Goal: Communication & Community: Answer question/provide support

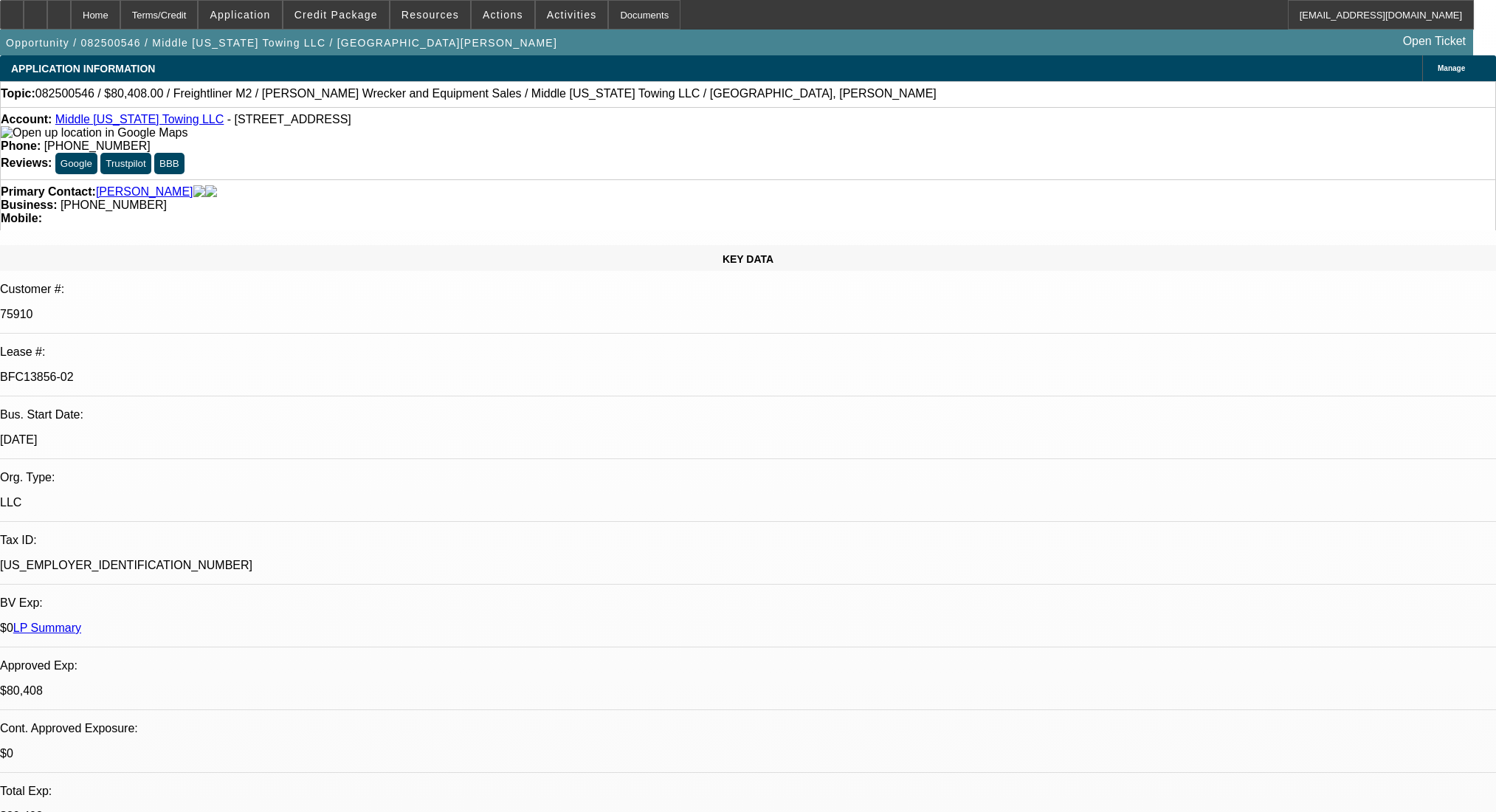
select select "0"
select select "2"
select select "0"
select select "6"
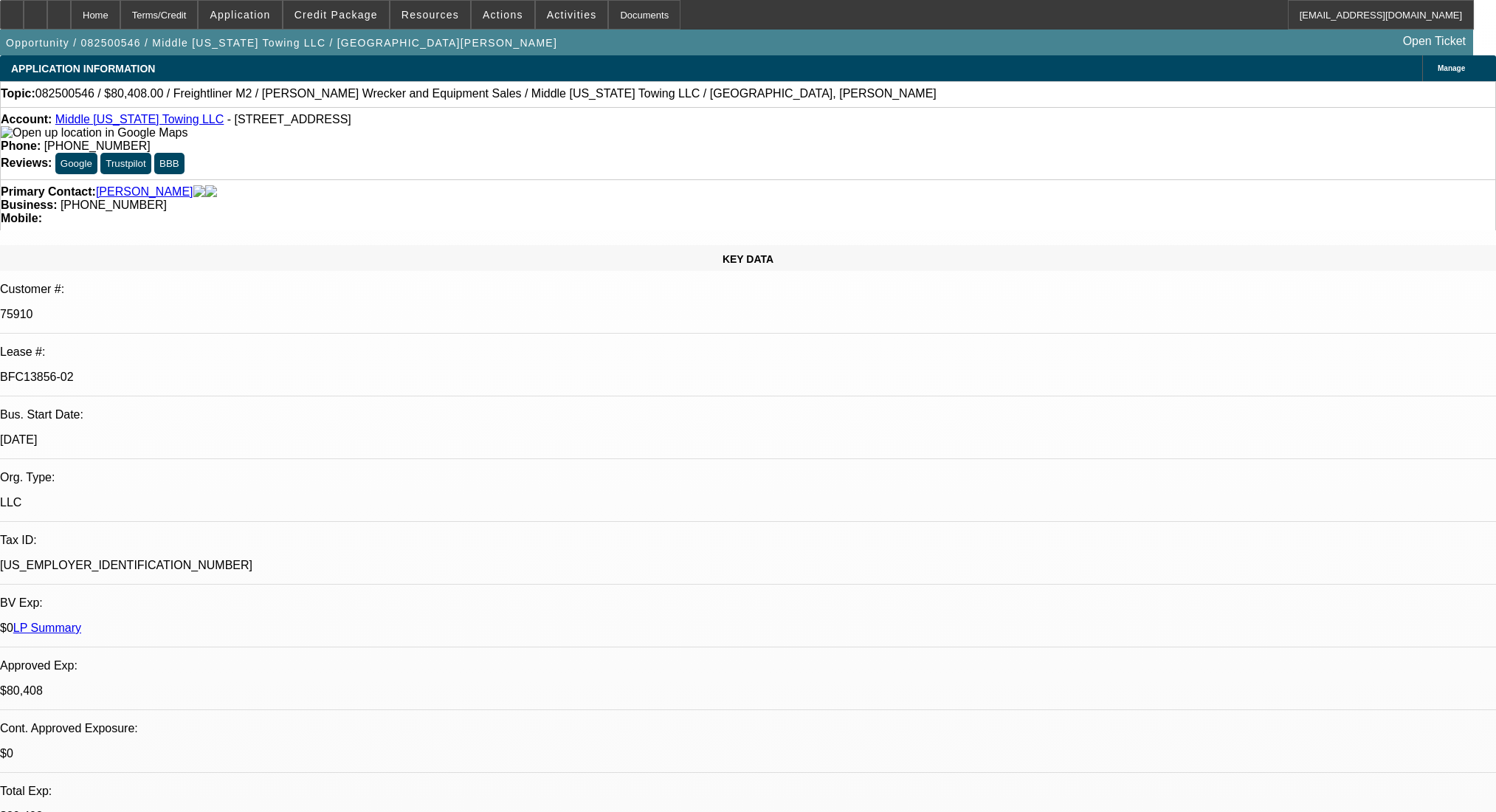
select select "0"
select select "6"
select select "0"
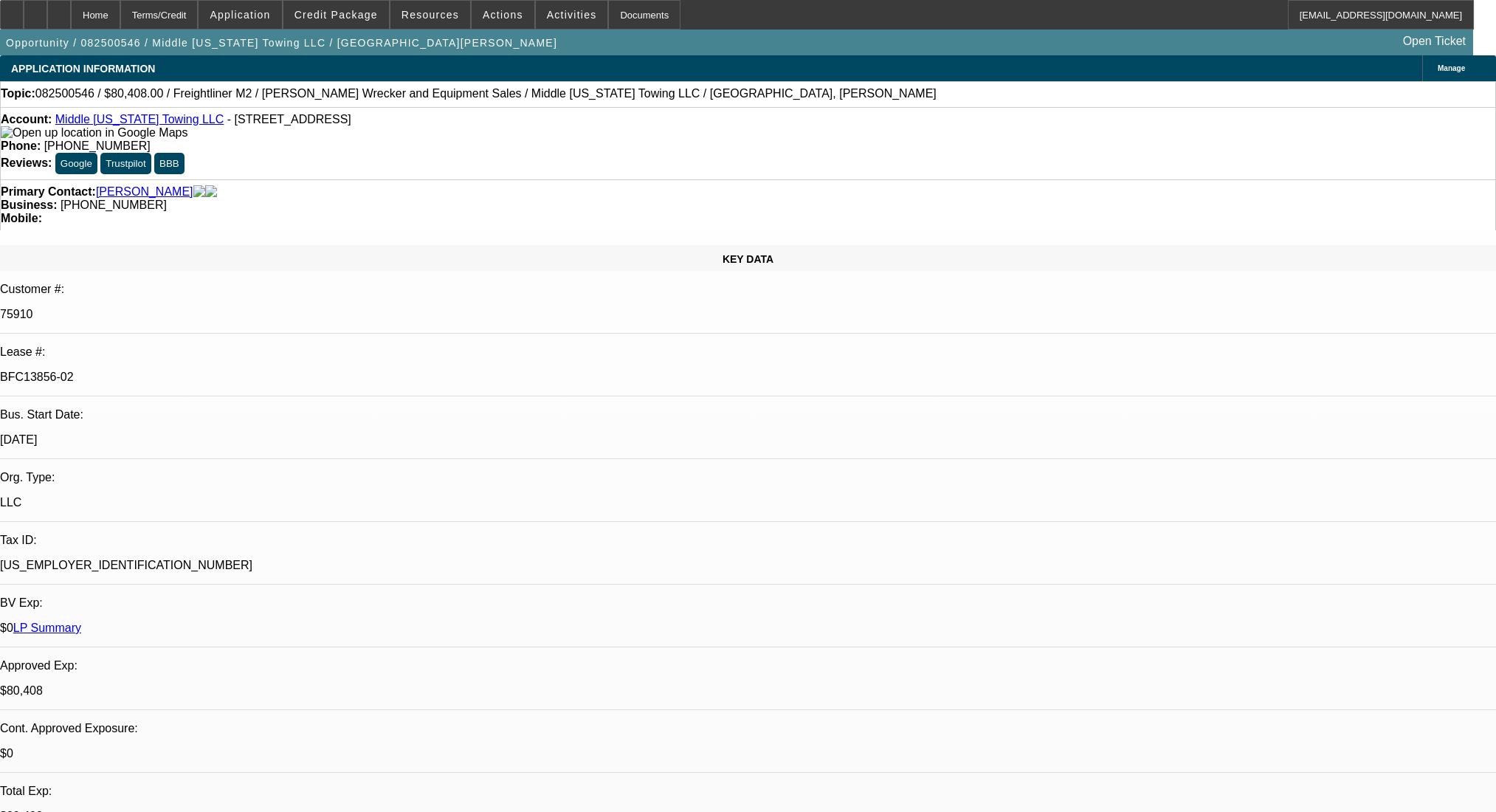
select select "0"
select select "2"
select select "0"
select select "6"
select select "0"
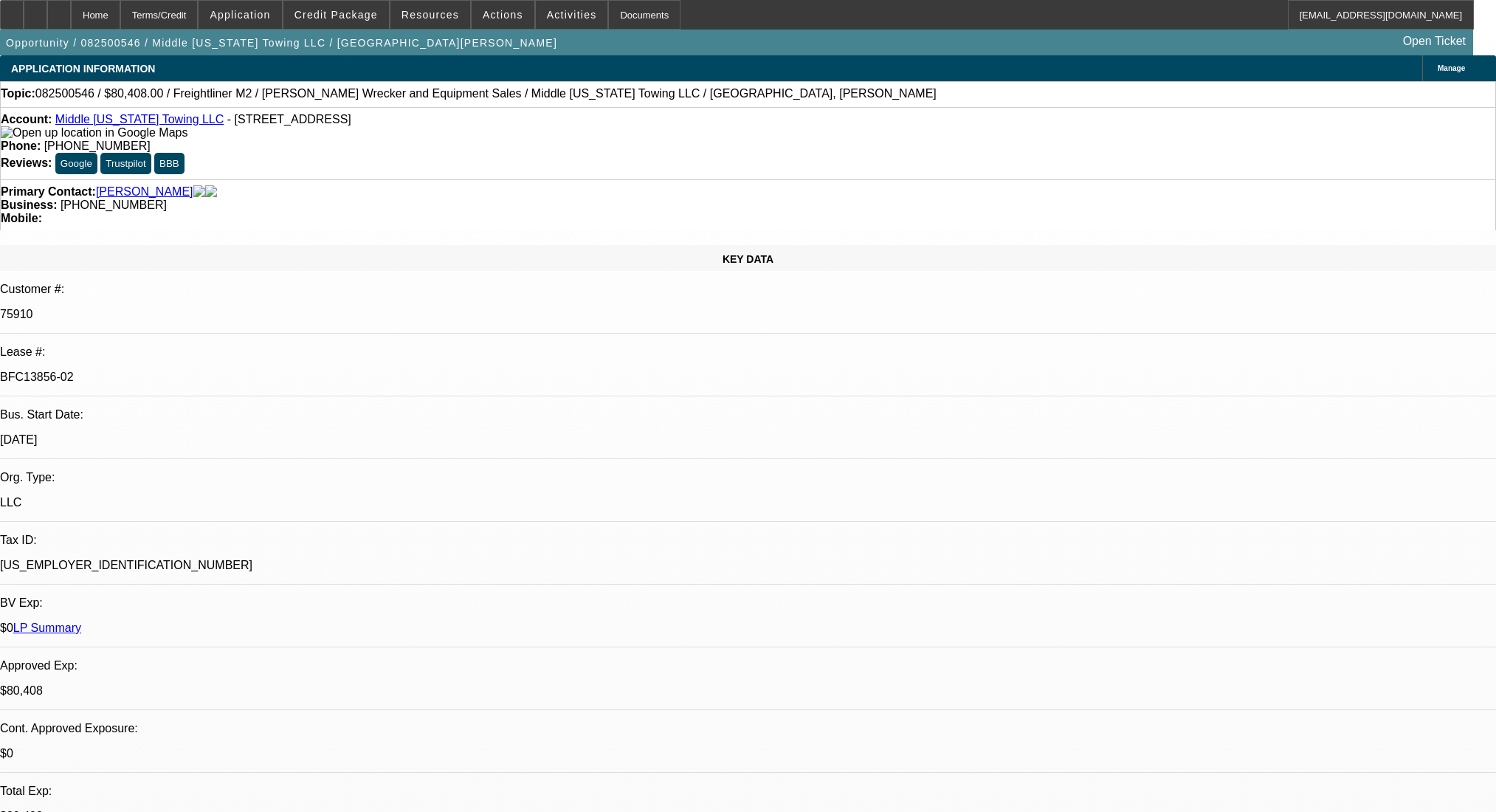
select select "0"
select select "2"
select select "0"
select select "6"
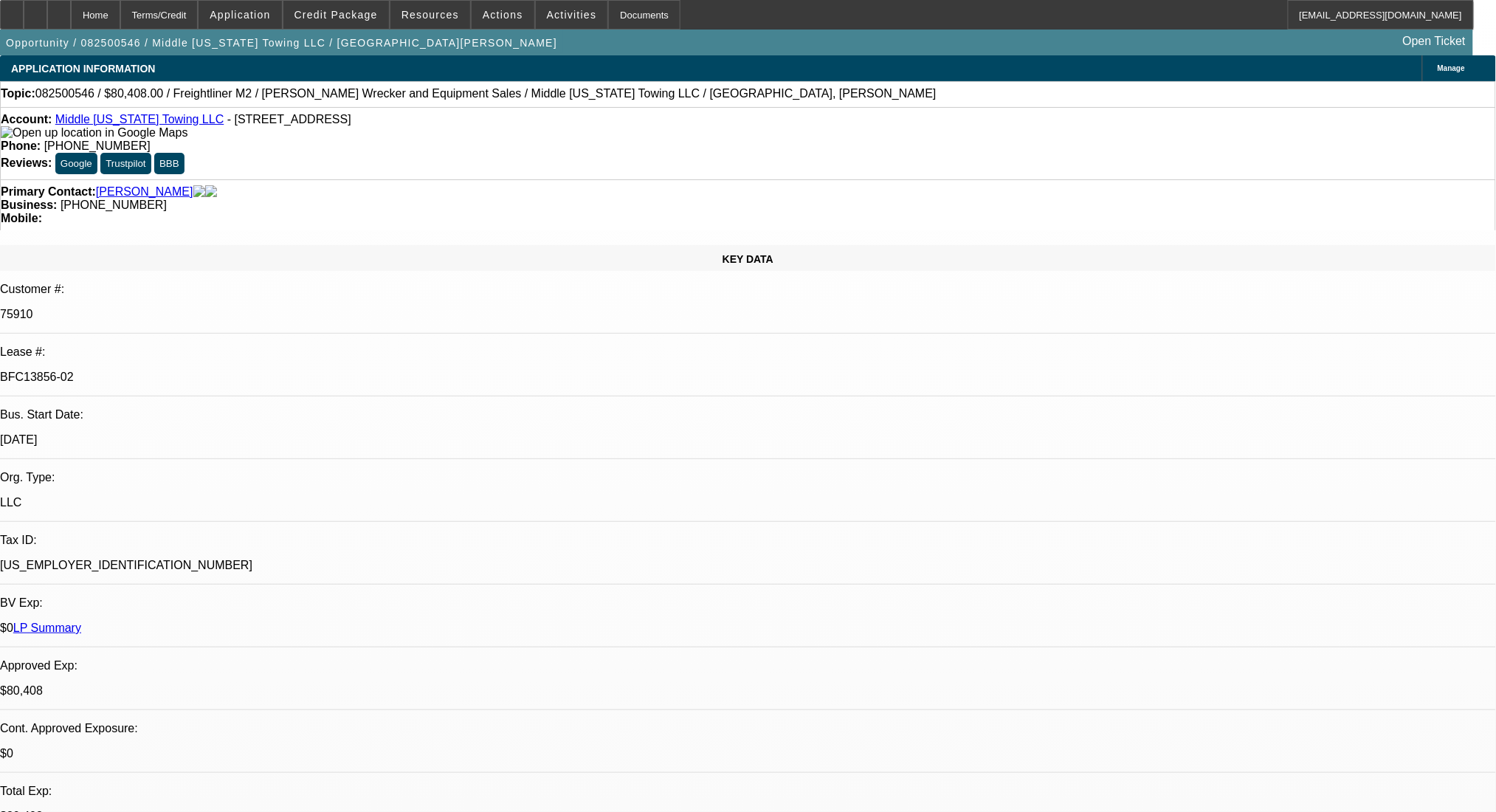
drag, startPoint x: 345, startPoint y: 248, endPoint x: 414, endPoint y: 253, distance: 69.2
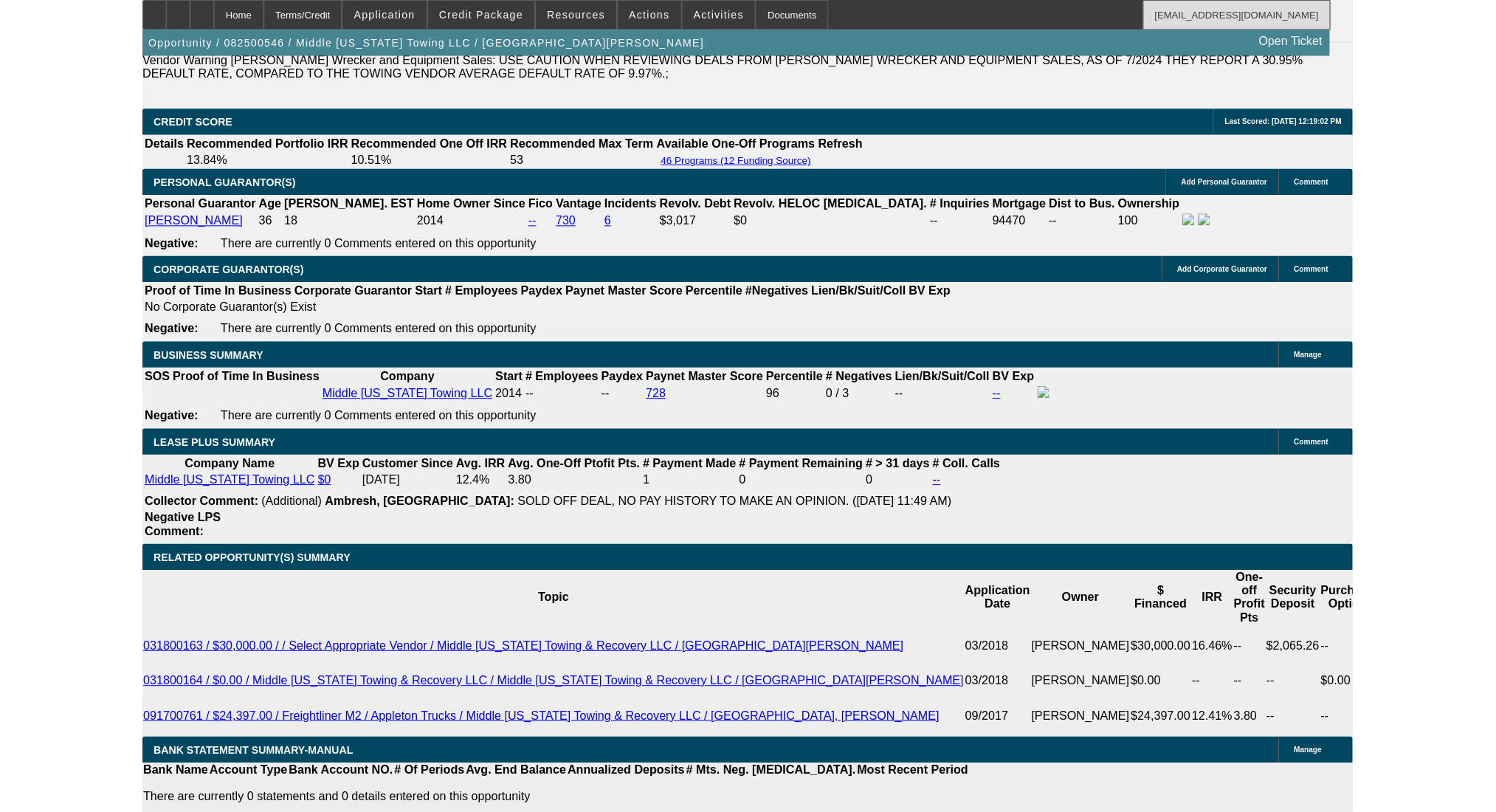
scroll to position [2073, 0]
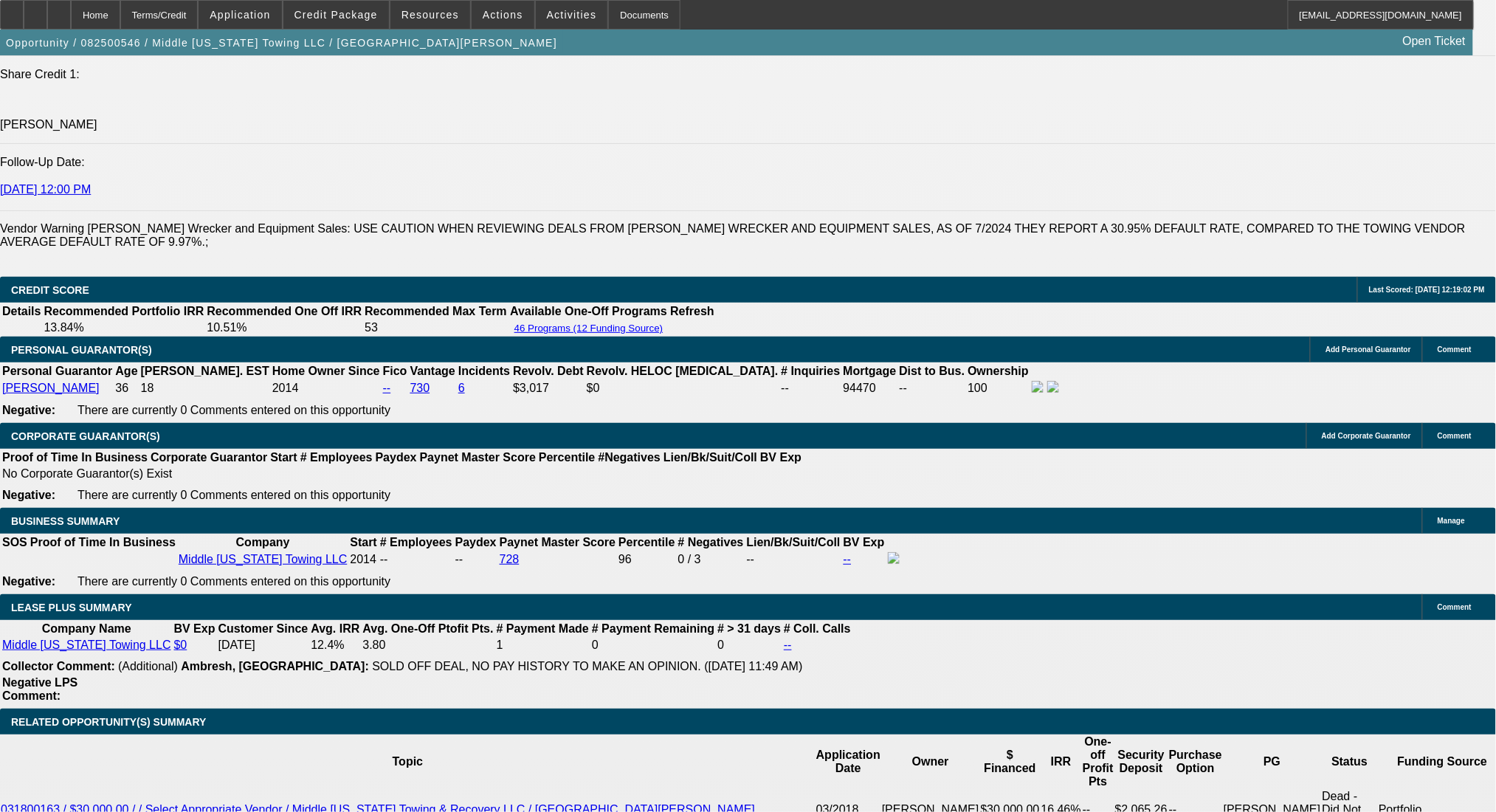
radio input "true"
paste textarea "(615) 672-5848"
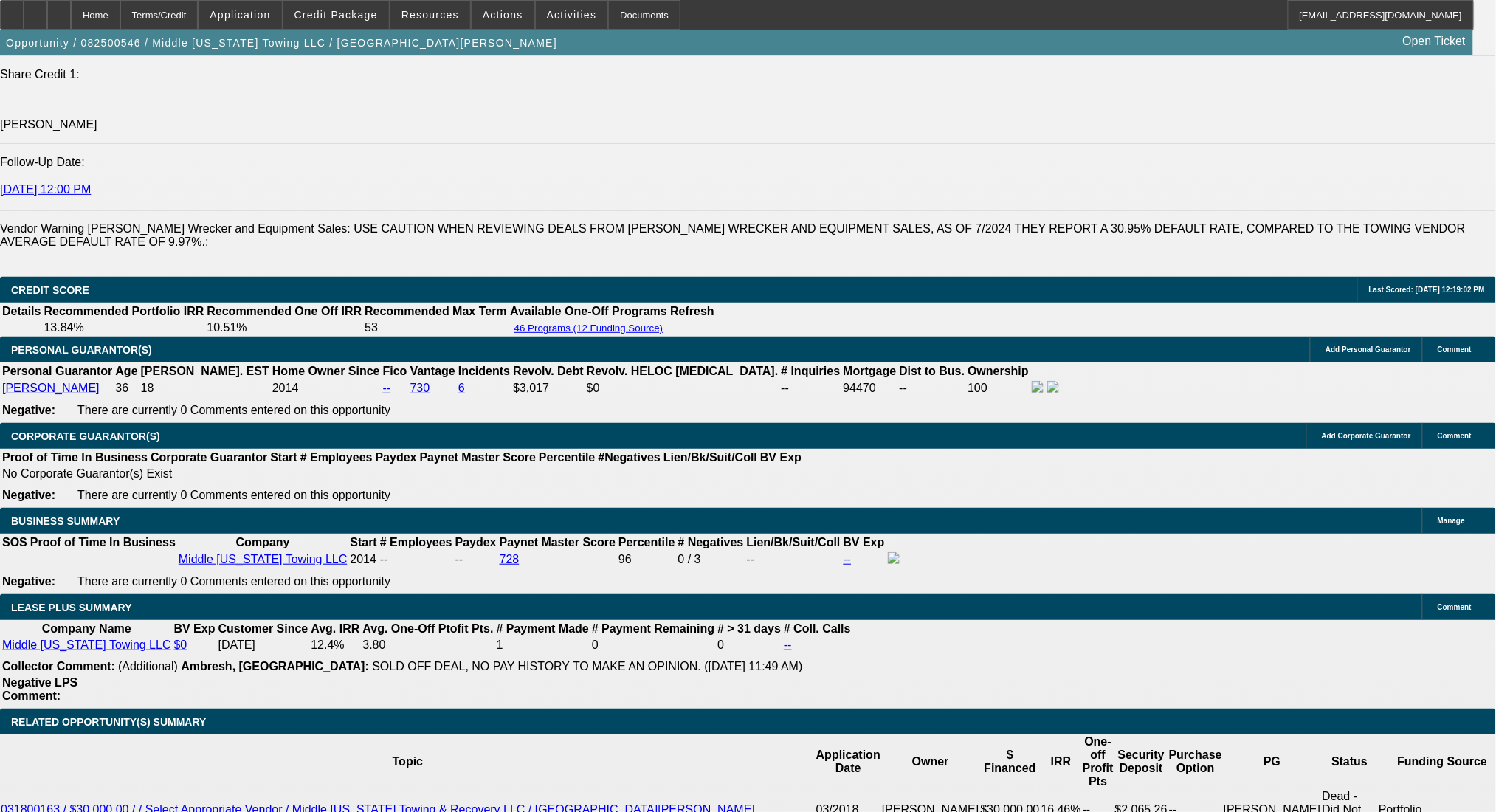
paste textarea "Mark Reid Insurance"
paste textarea "kim@markreidinsurance.com"
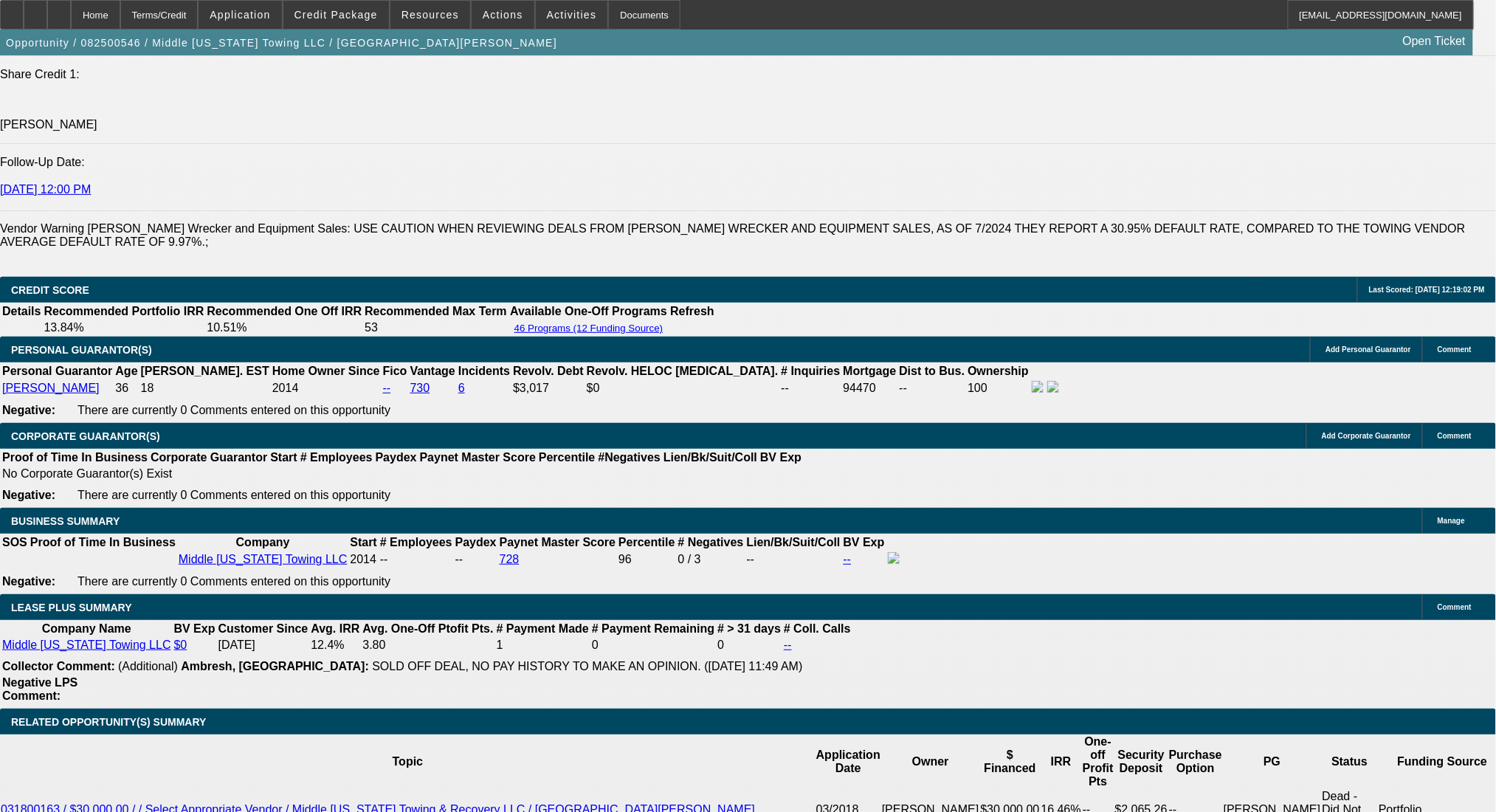
type textarea "ins contact: (615) 672-5848 Mark Reid Insurance-Kim kim@markreidinsurance.com"
radio input "true"
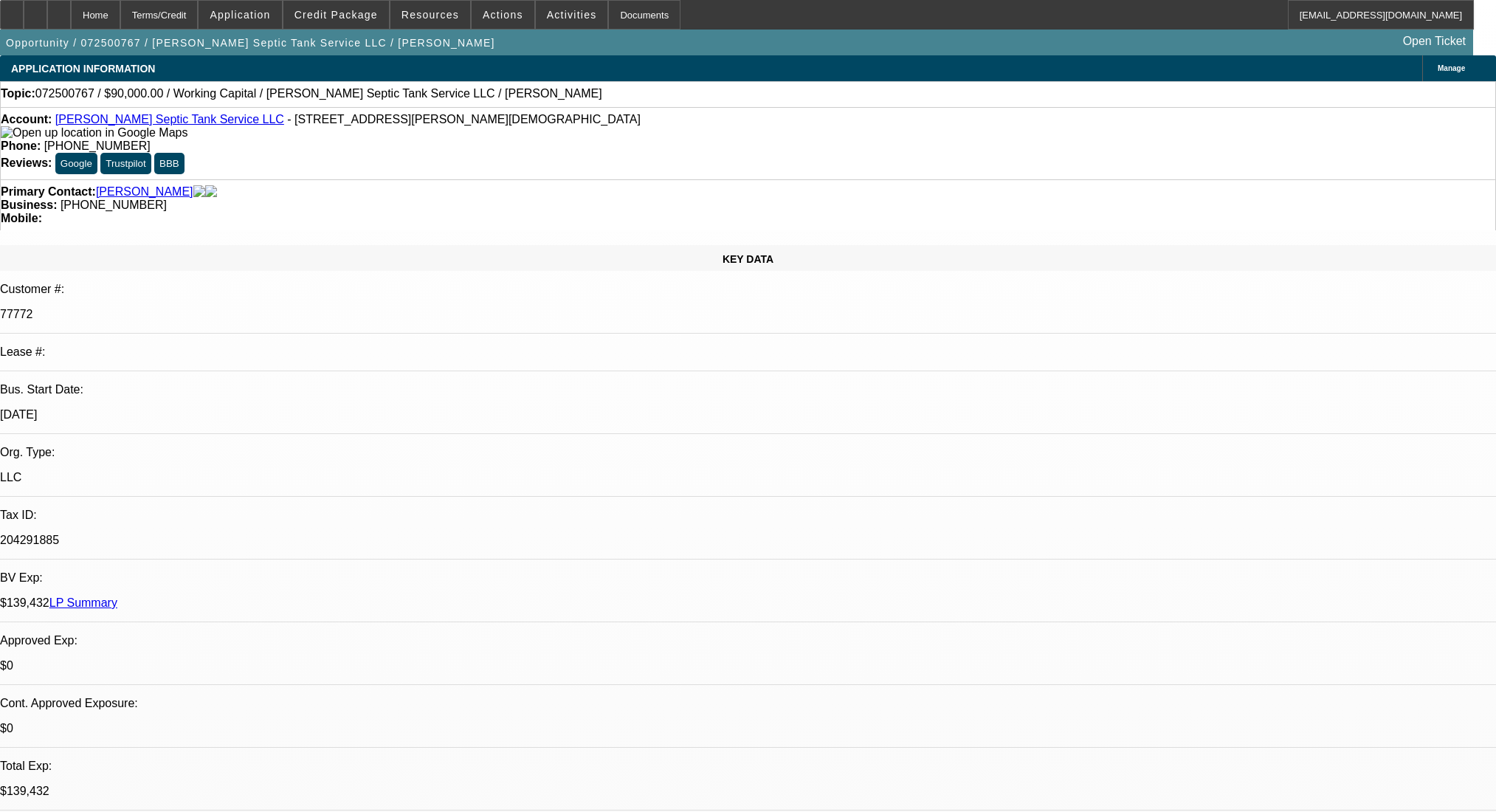
select select "0"
select select "2"
select select "0"
select select "6"
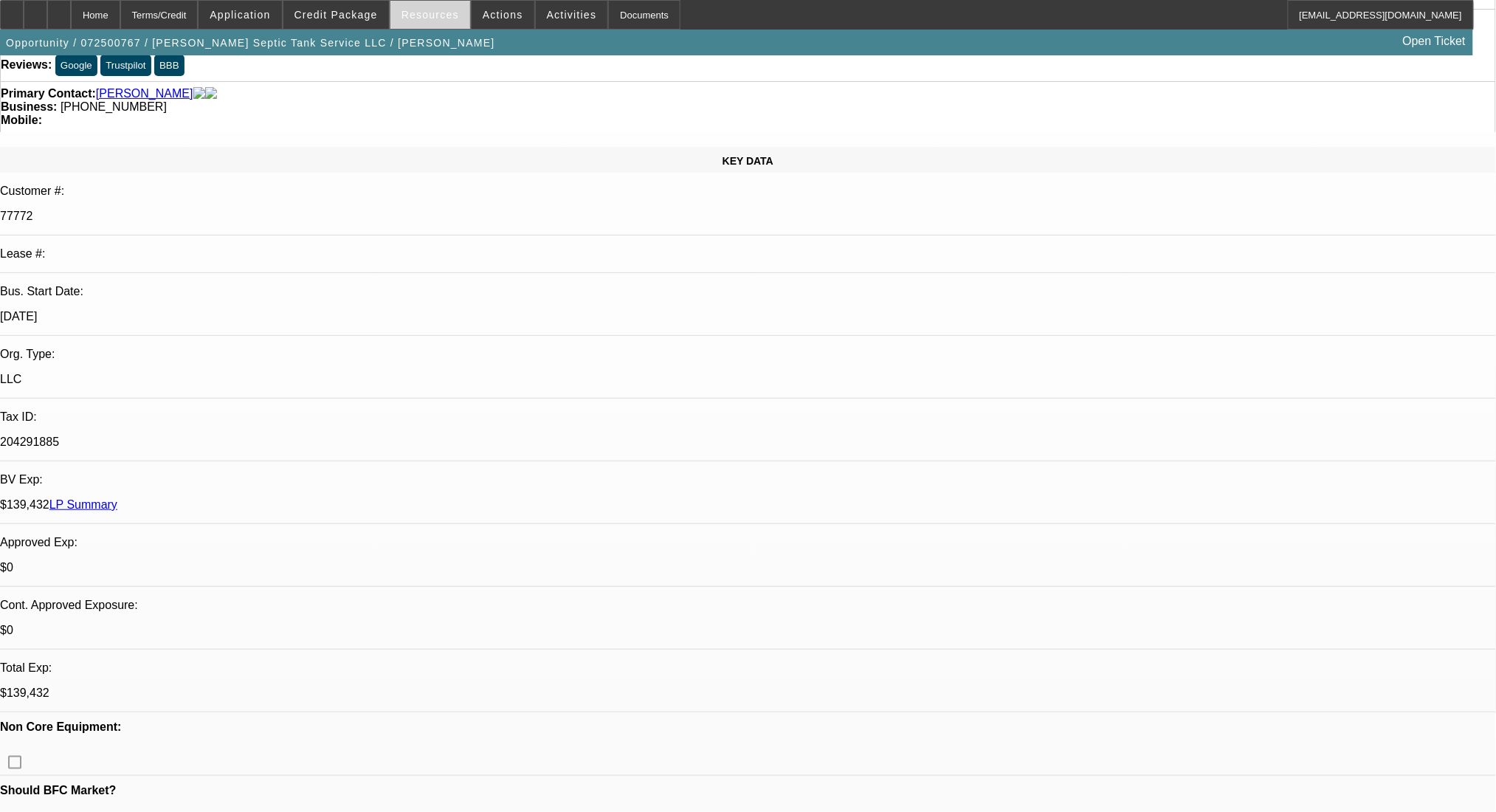
scroll to position [222, 0]
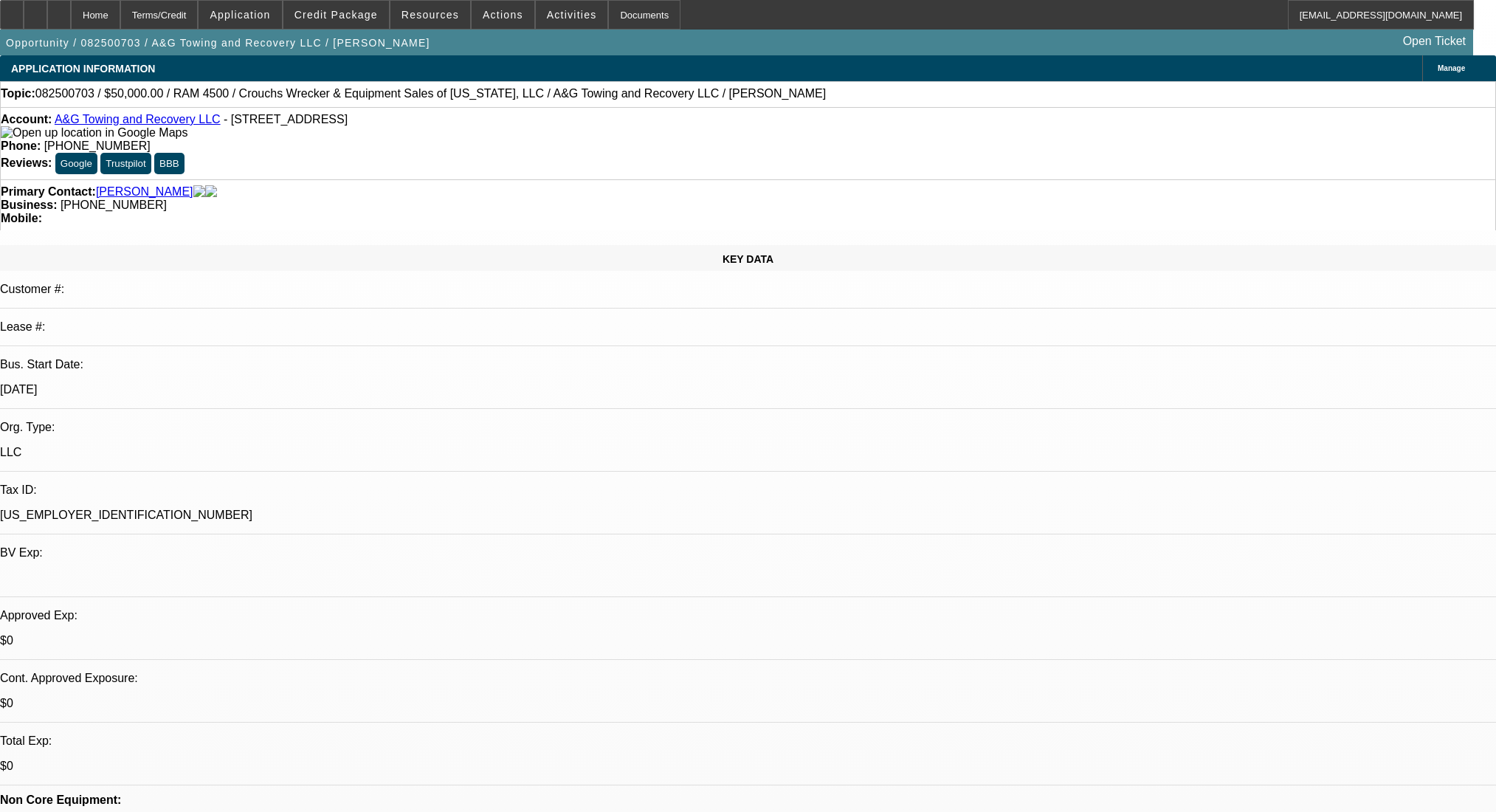
select select "0"
select select "2"
select select "0.1"
select select "4"
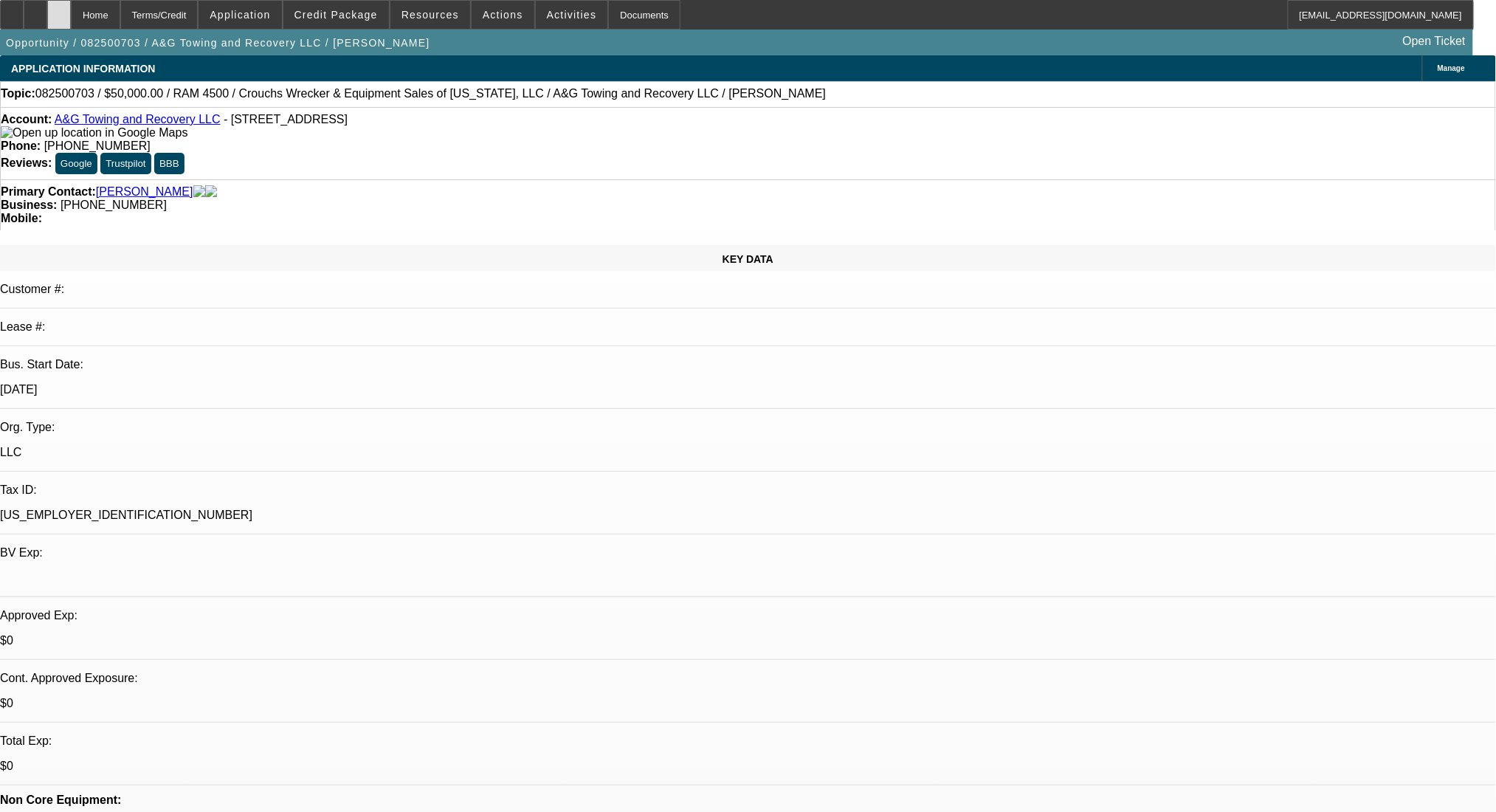
click at [71, 18] on div at bounding box center [59, 15] width 23 height 29
select select "0.15"
select select "2"
select select "0.1"
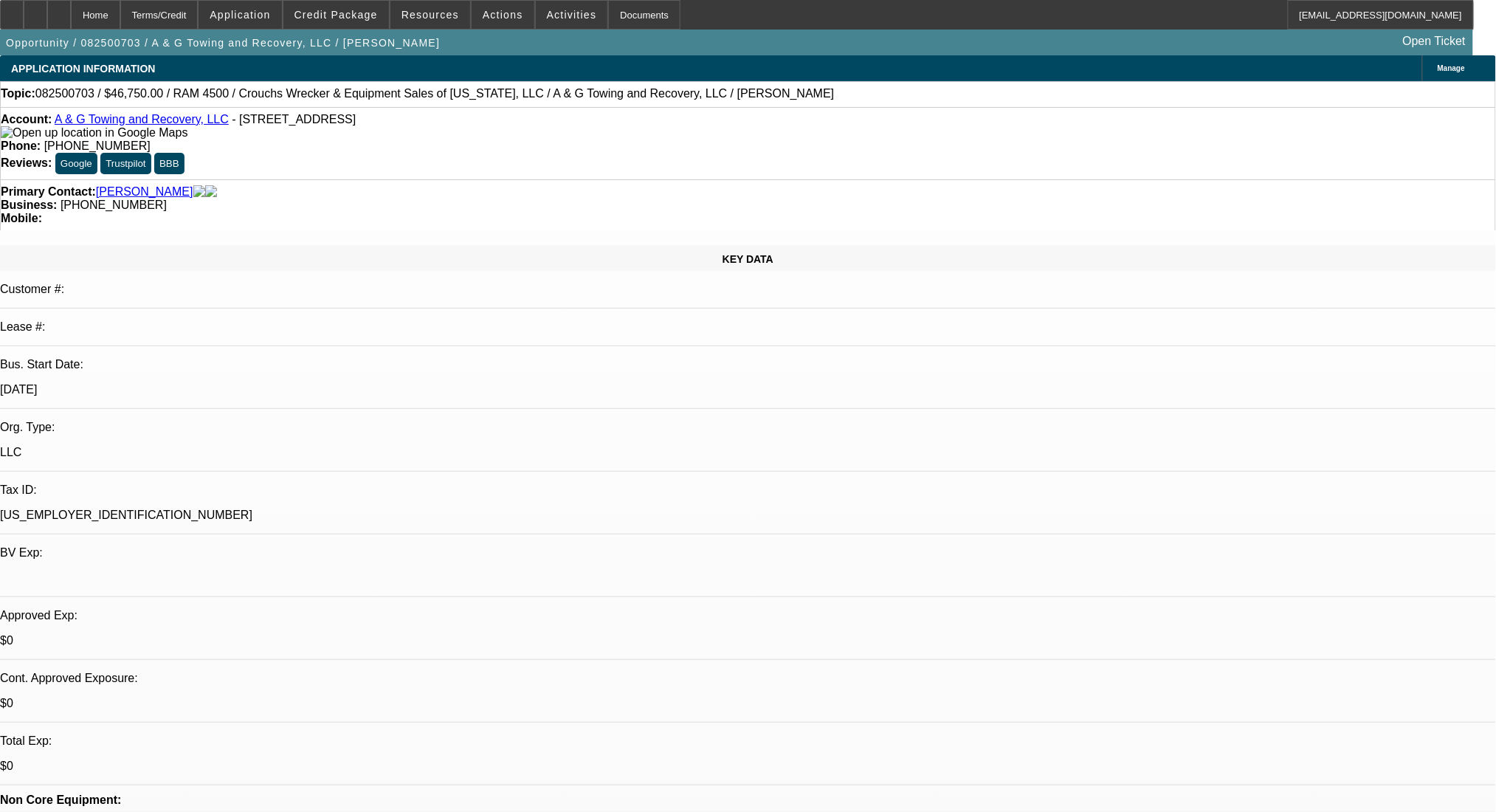
select select "4"
select select "0"
select select "2"
select select "0.1"
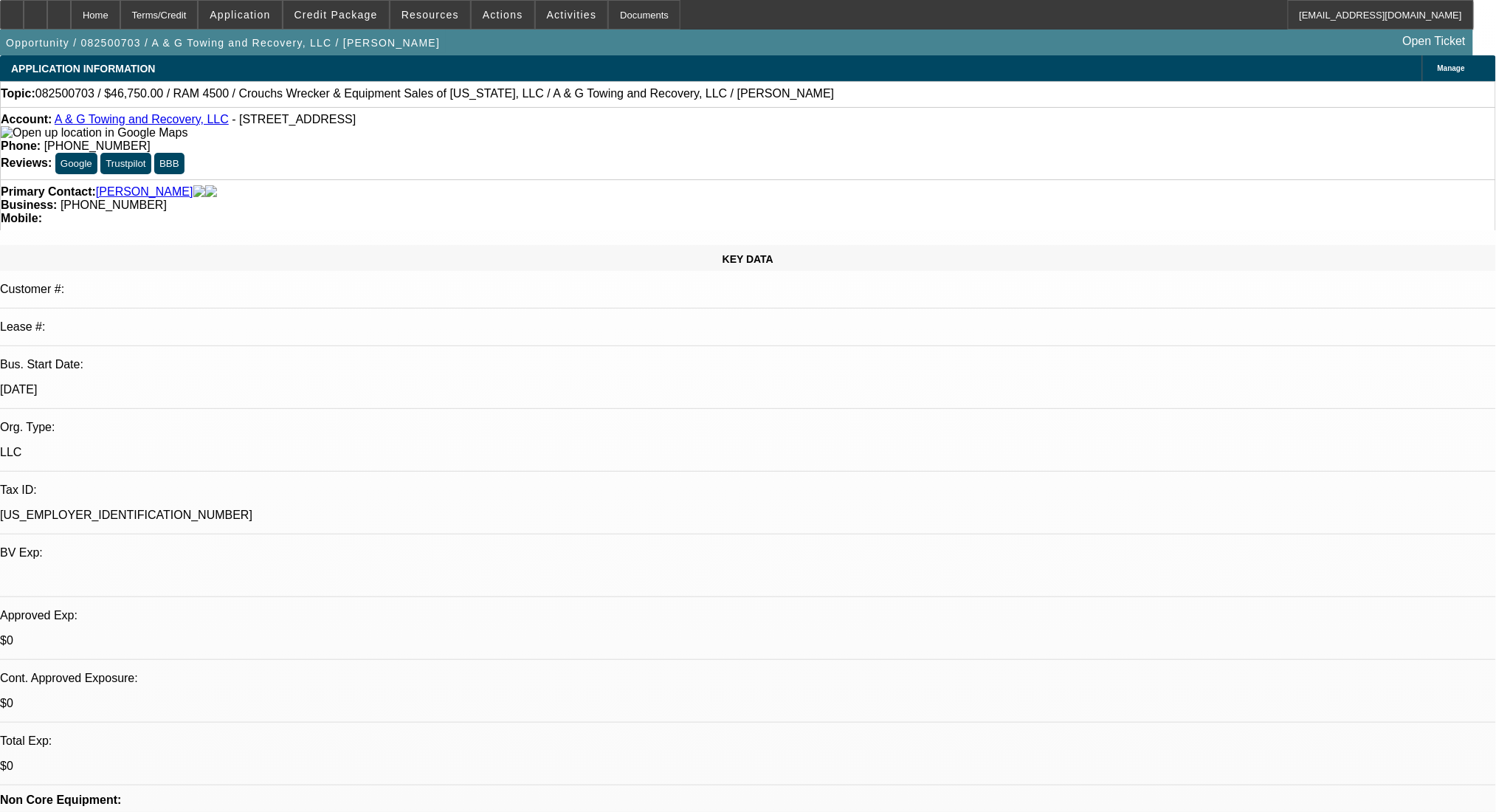
select select "4"
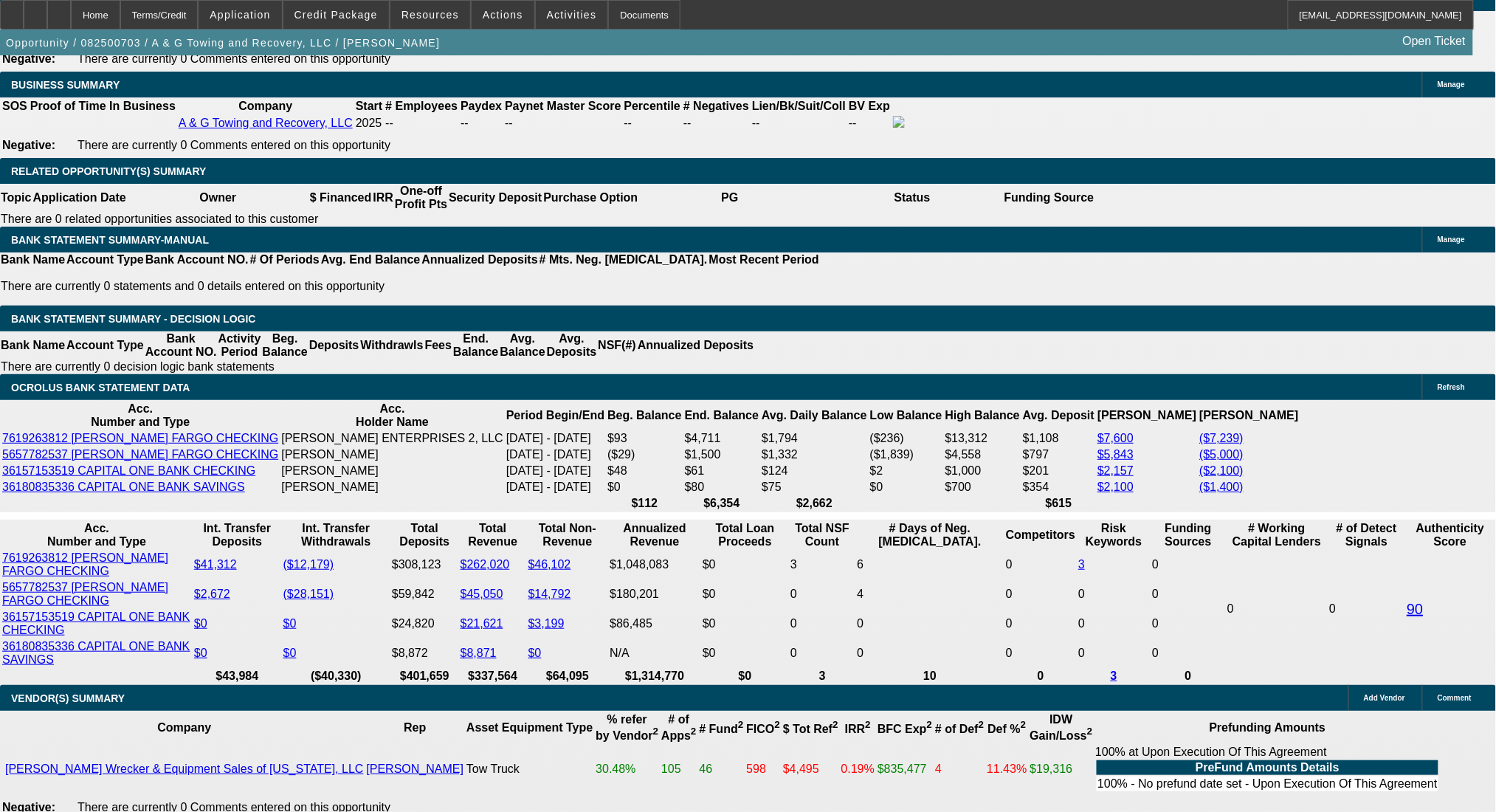
scroll to position [2361, 0]
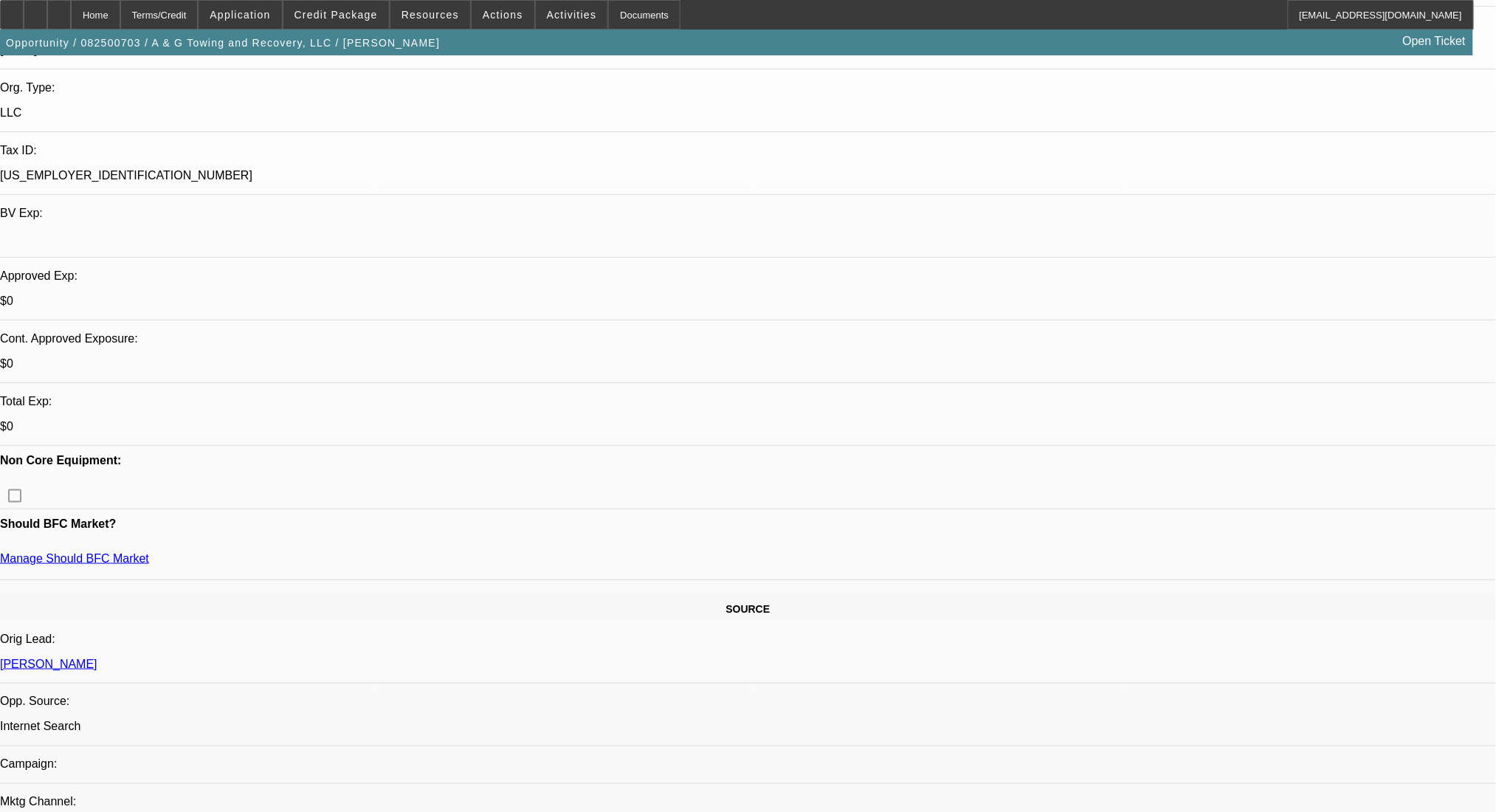
scroll to position [98, 0]
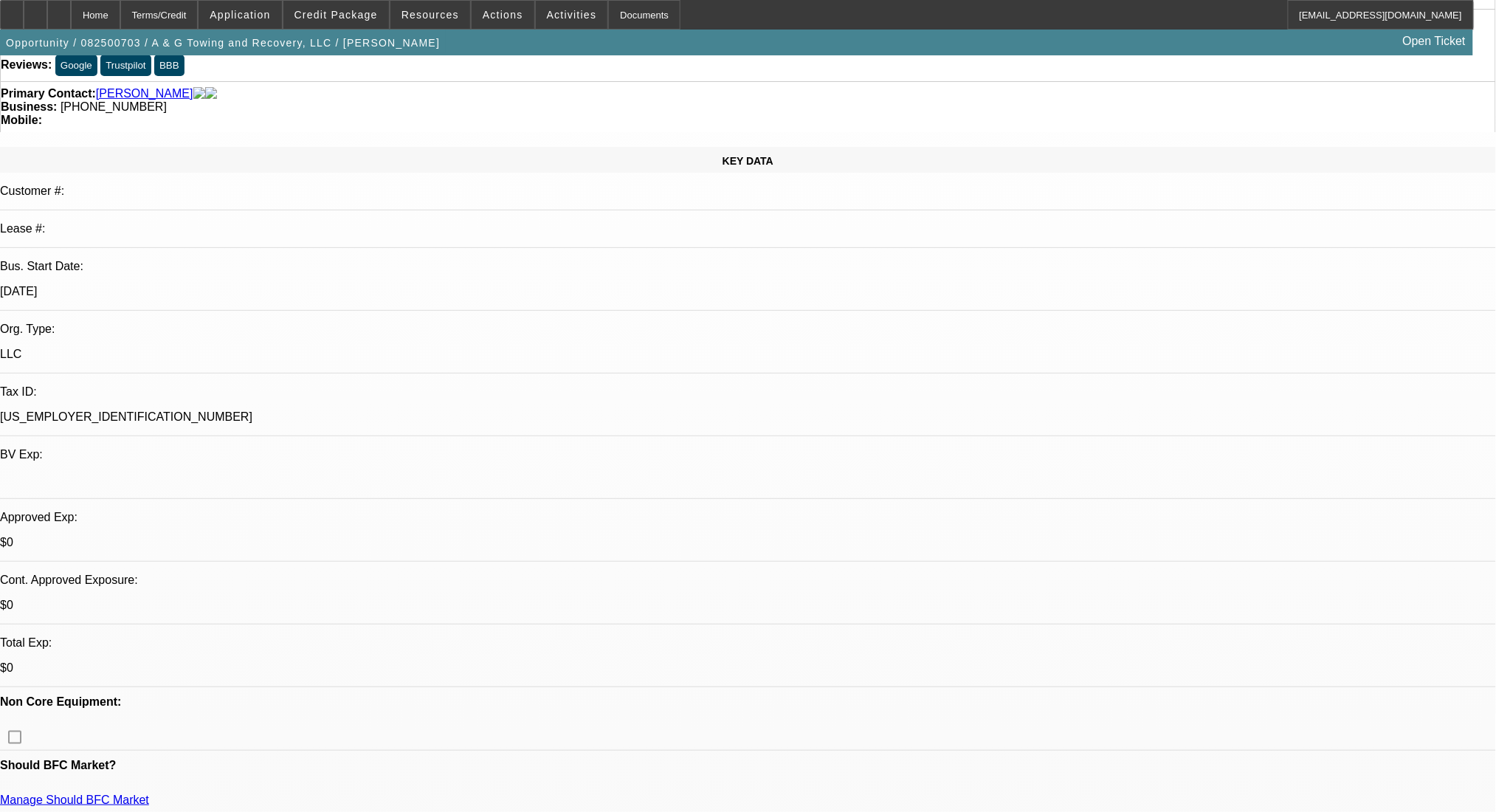
click at [198, 9] on div "Terms/Credit" at bounding box center [160, 15] width 78 height 29
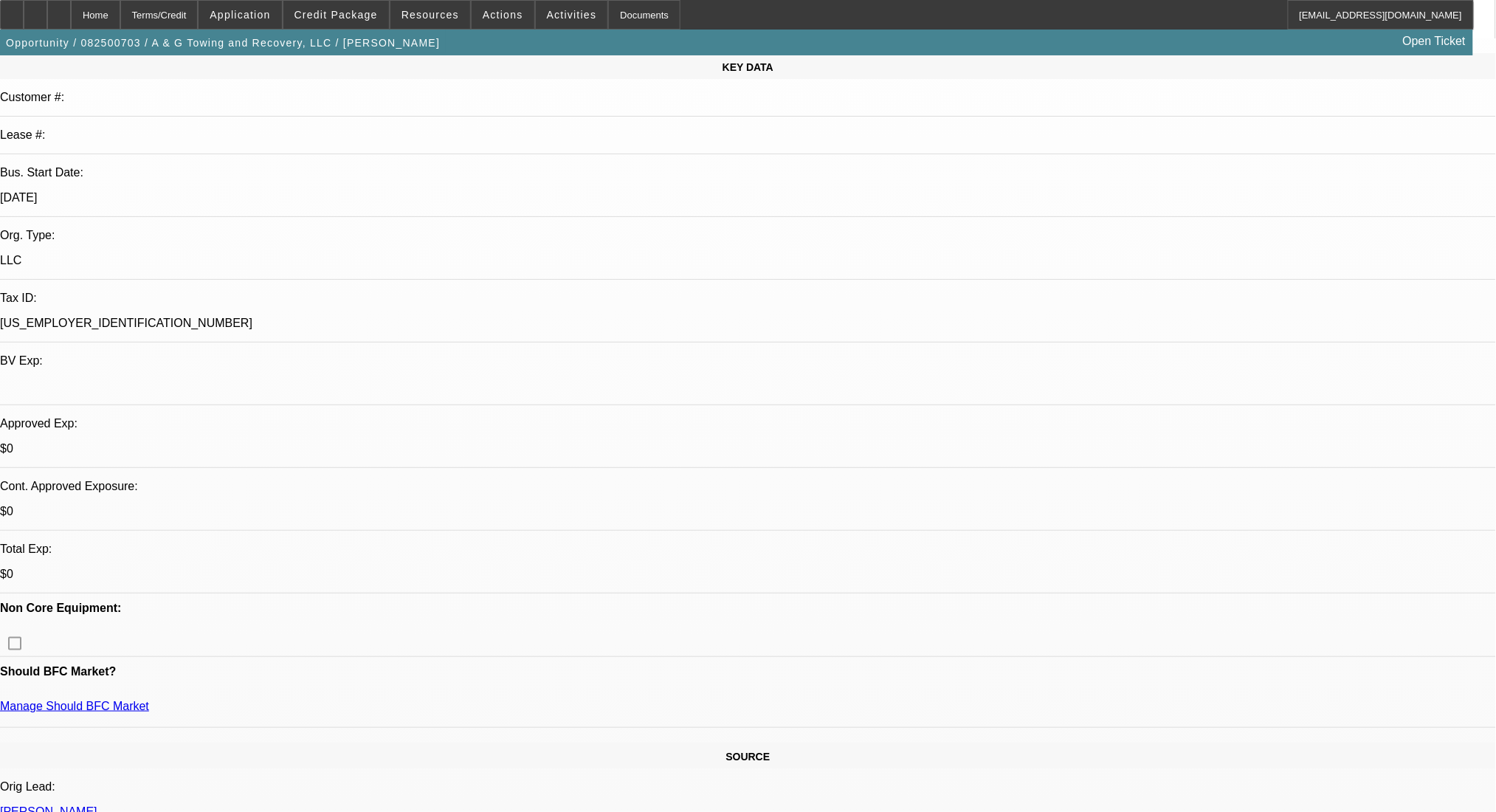
scroll to position [0, 0]
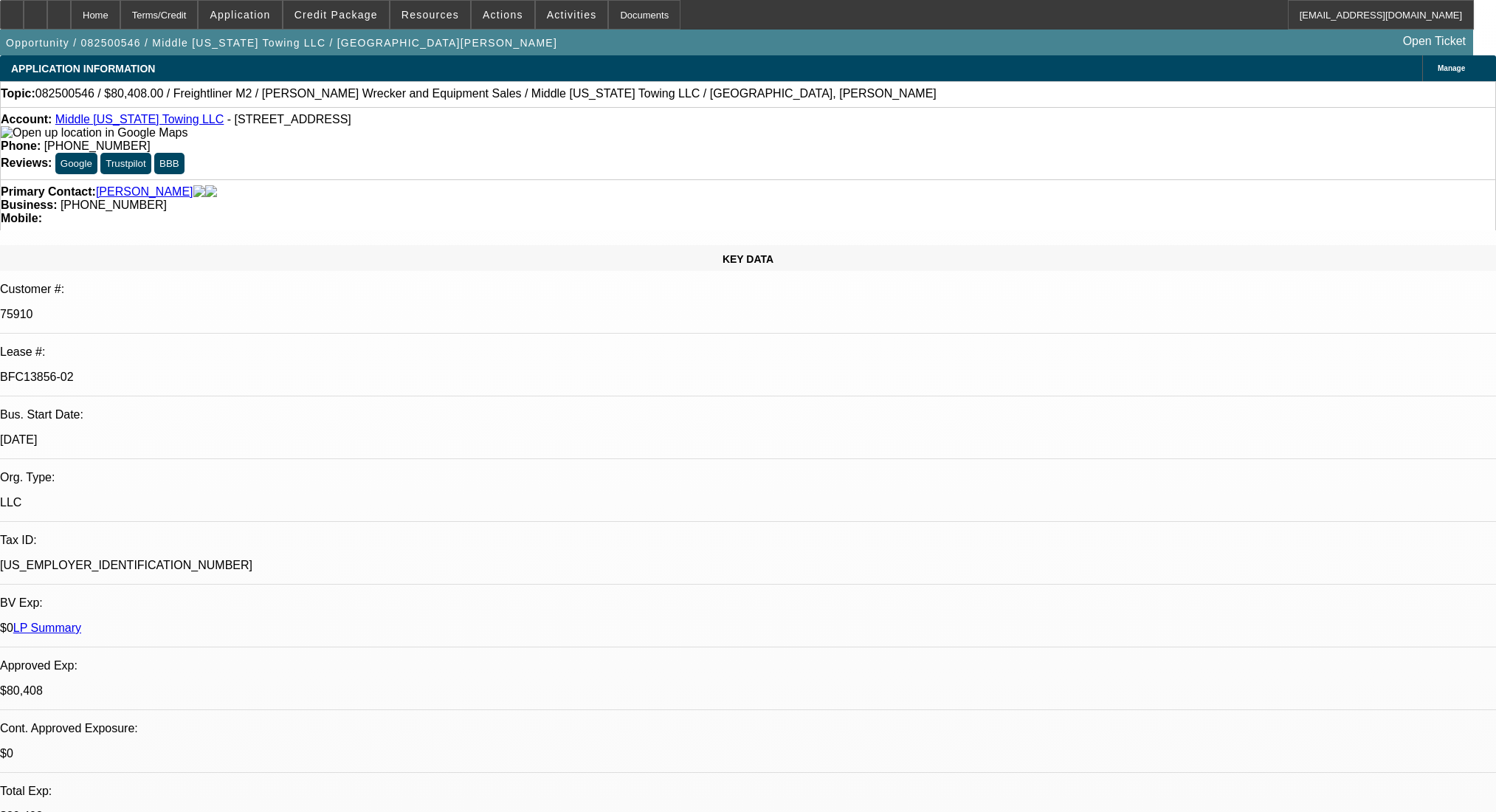
select select "0"
select select "2"
select select "0"
select select "6"
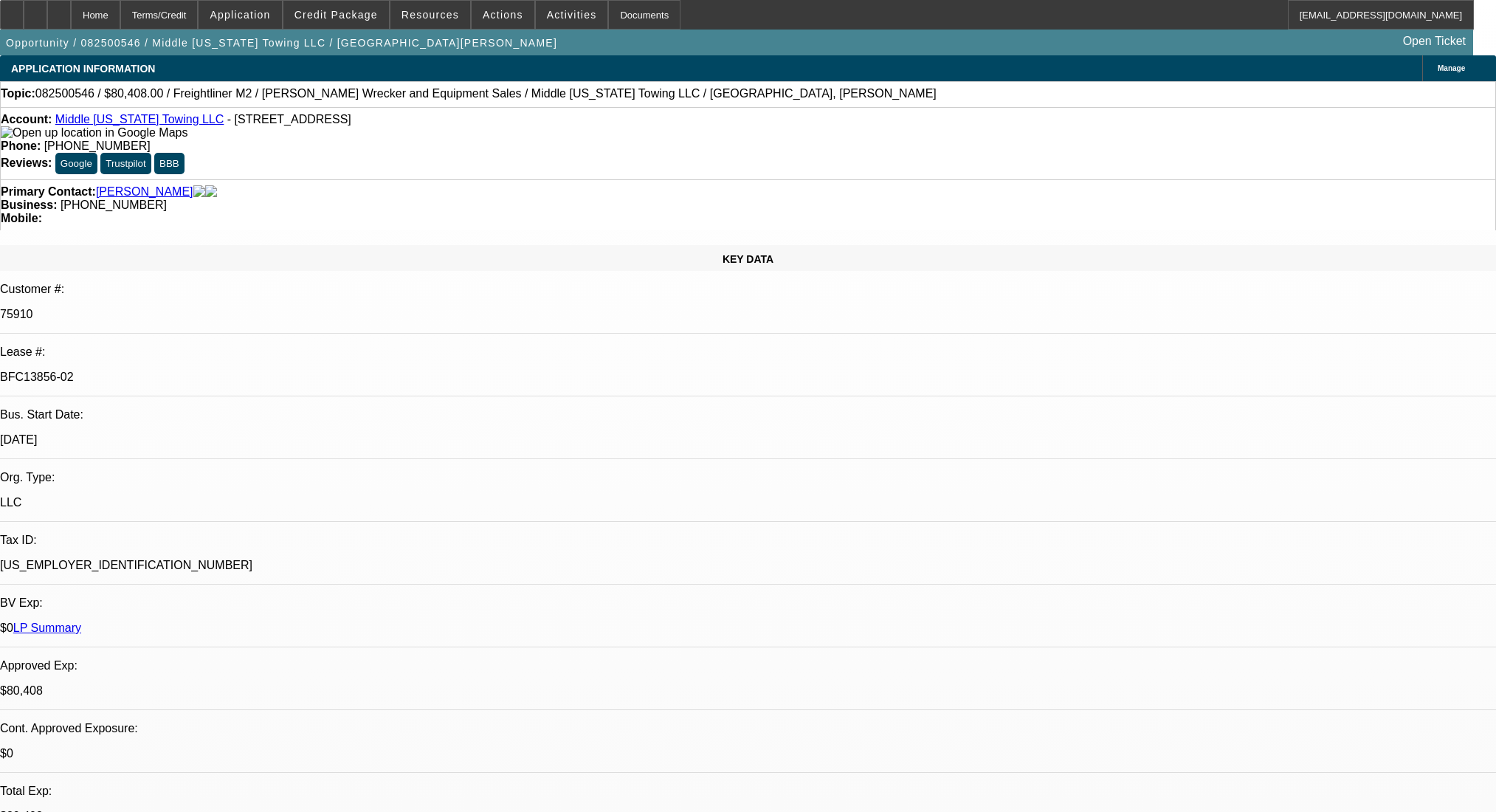
select select "0"
select select "6"
select select "0"
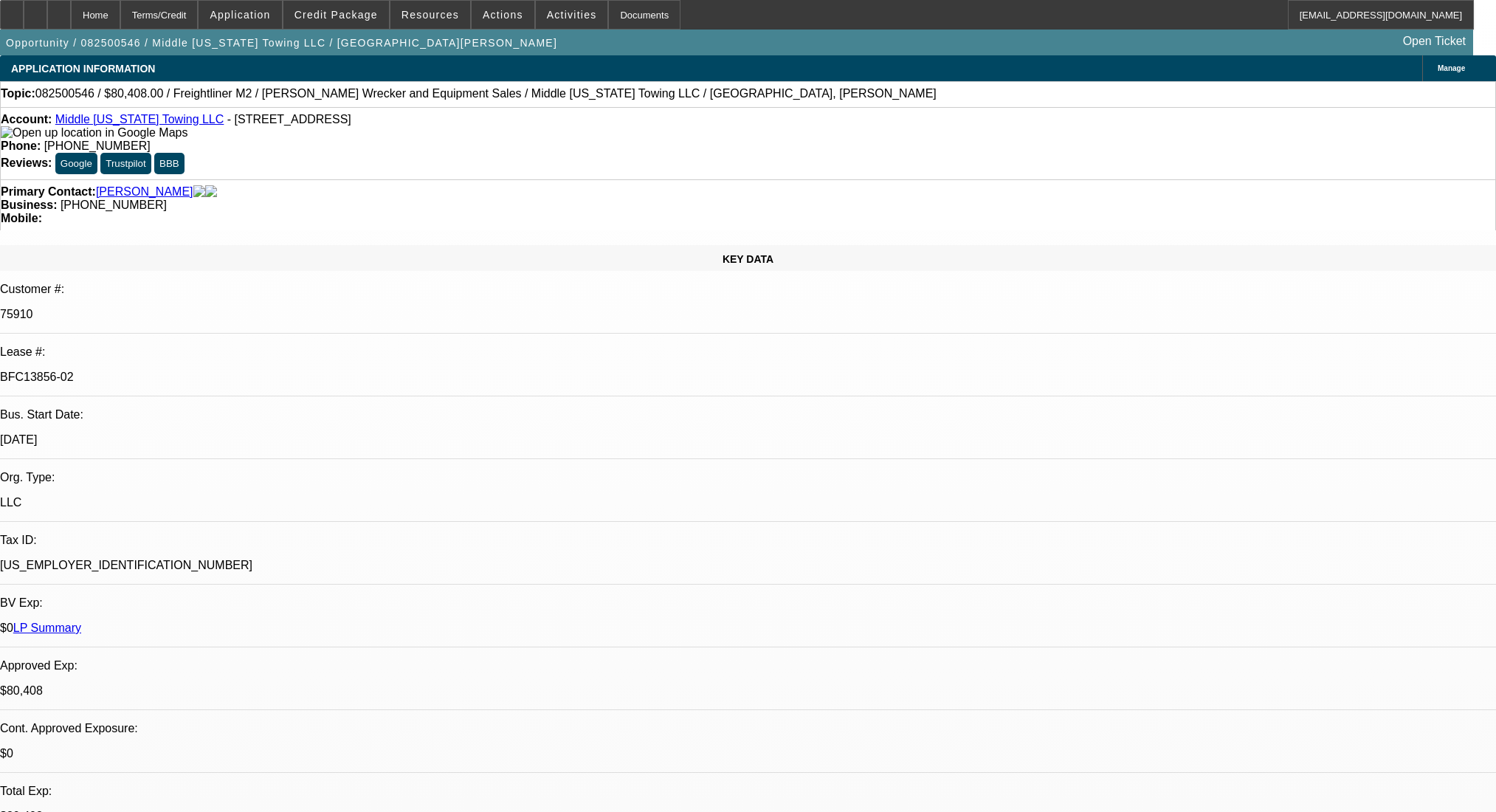
select select "0"
select select "2"
select select "0"
select select "6"
select select "0"
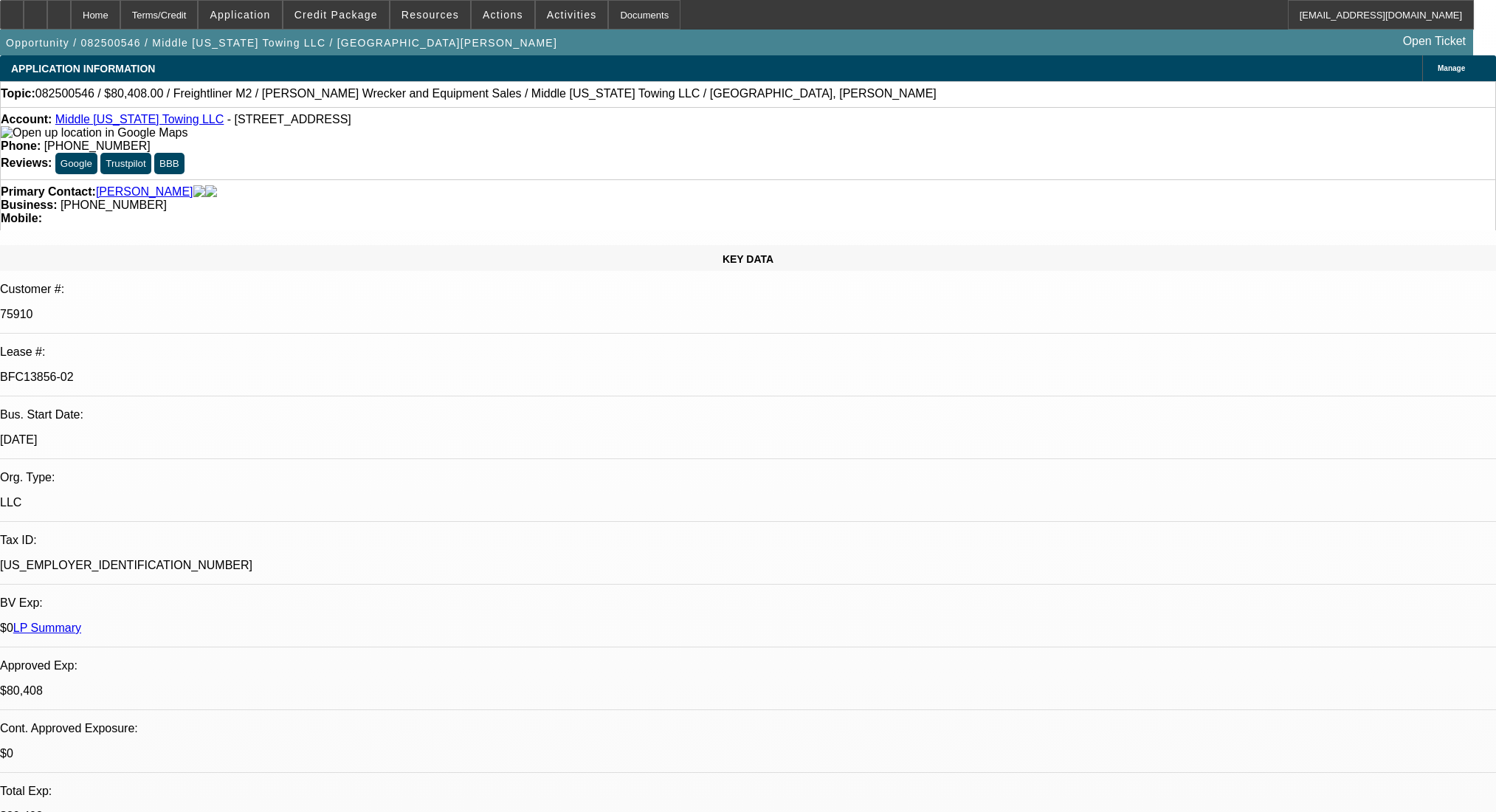
select select "0"
select select "2"
select select "0"
select select "6"
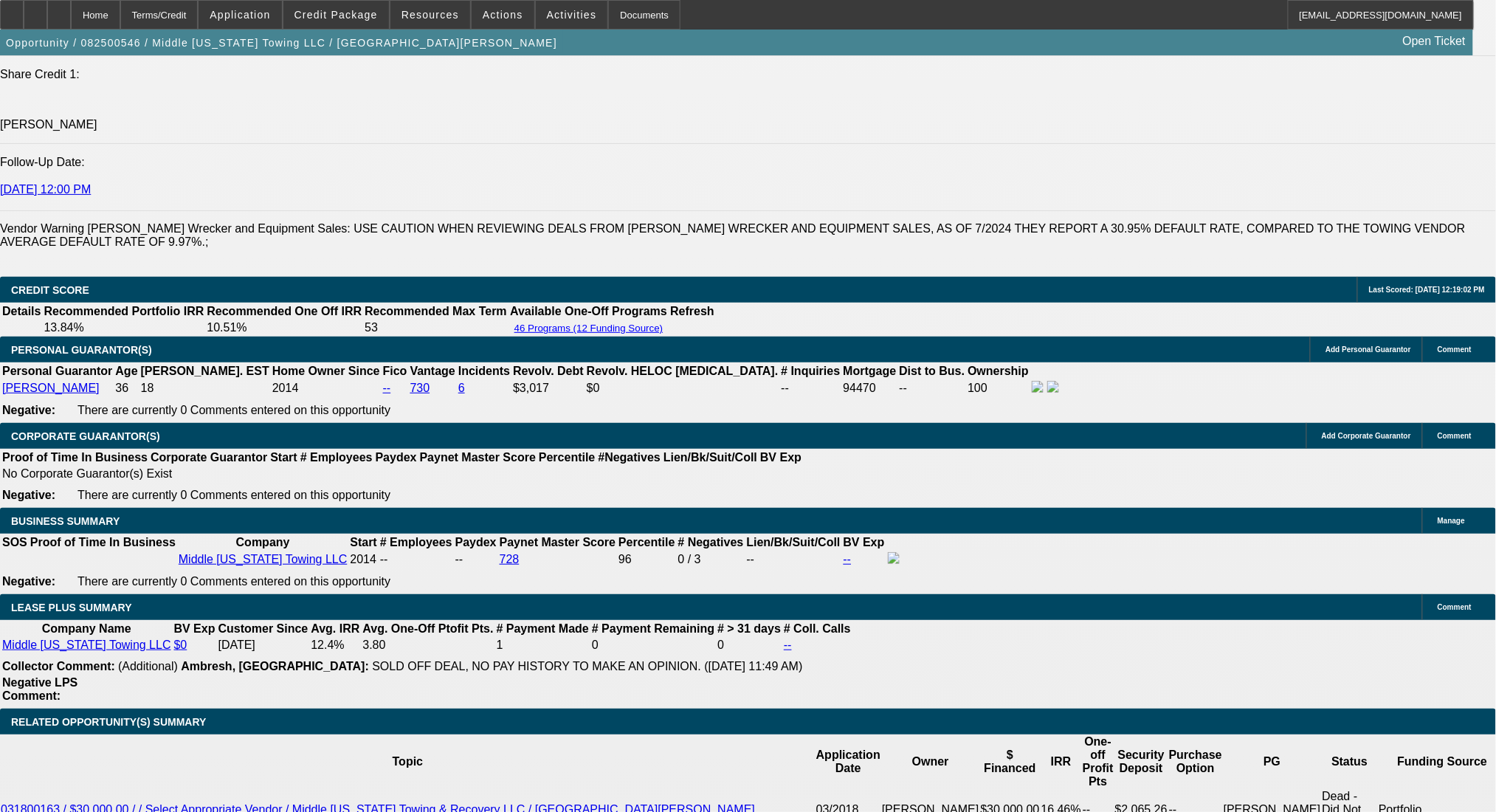
click at [71, 12] on div at bounding box center [59, 15] width 23 height 29
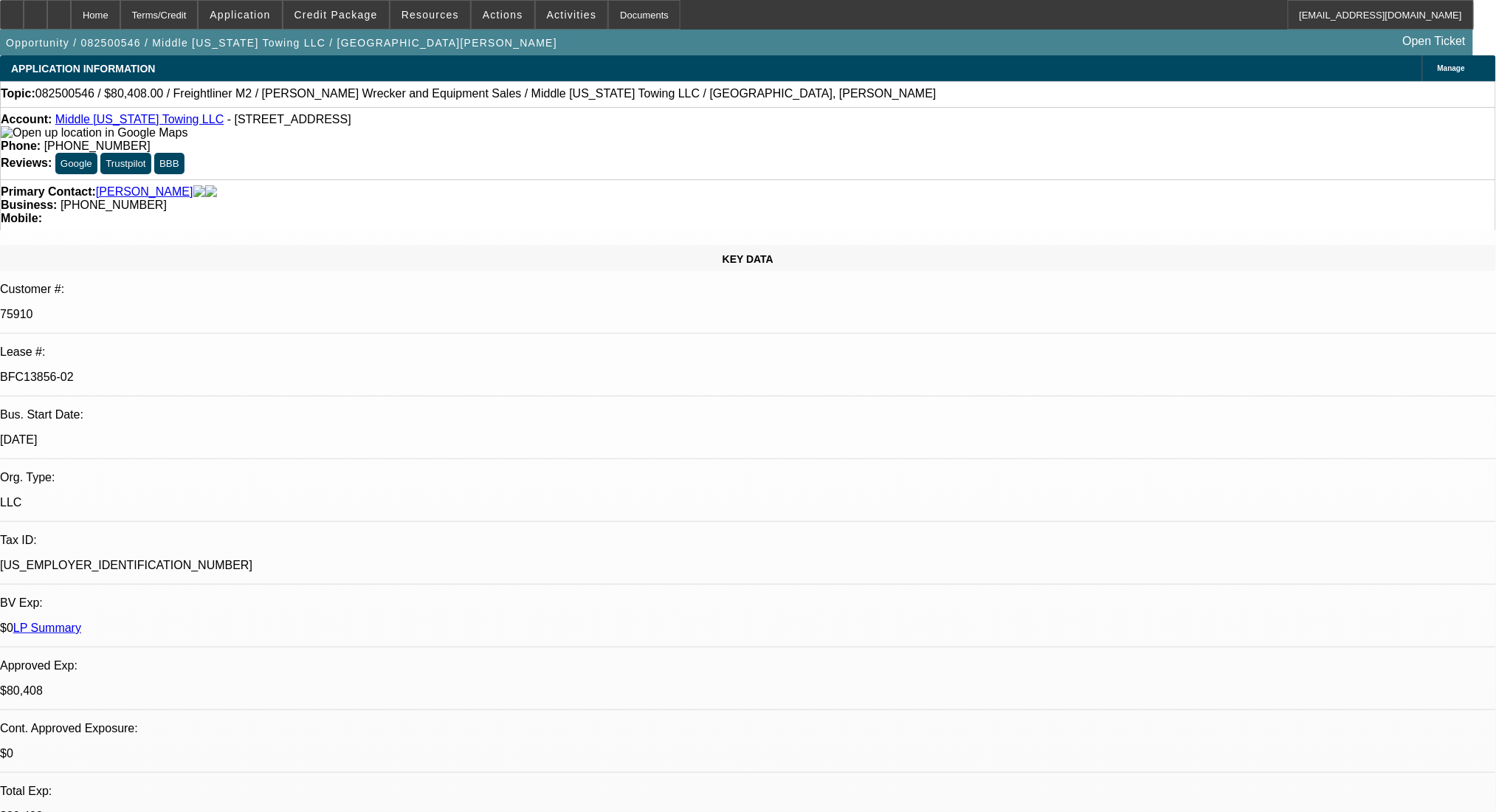
select select "0"
select select "2"
select select "0"
select select "6"
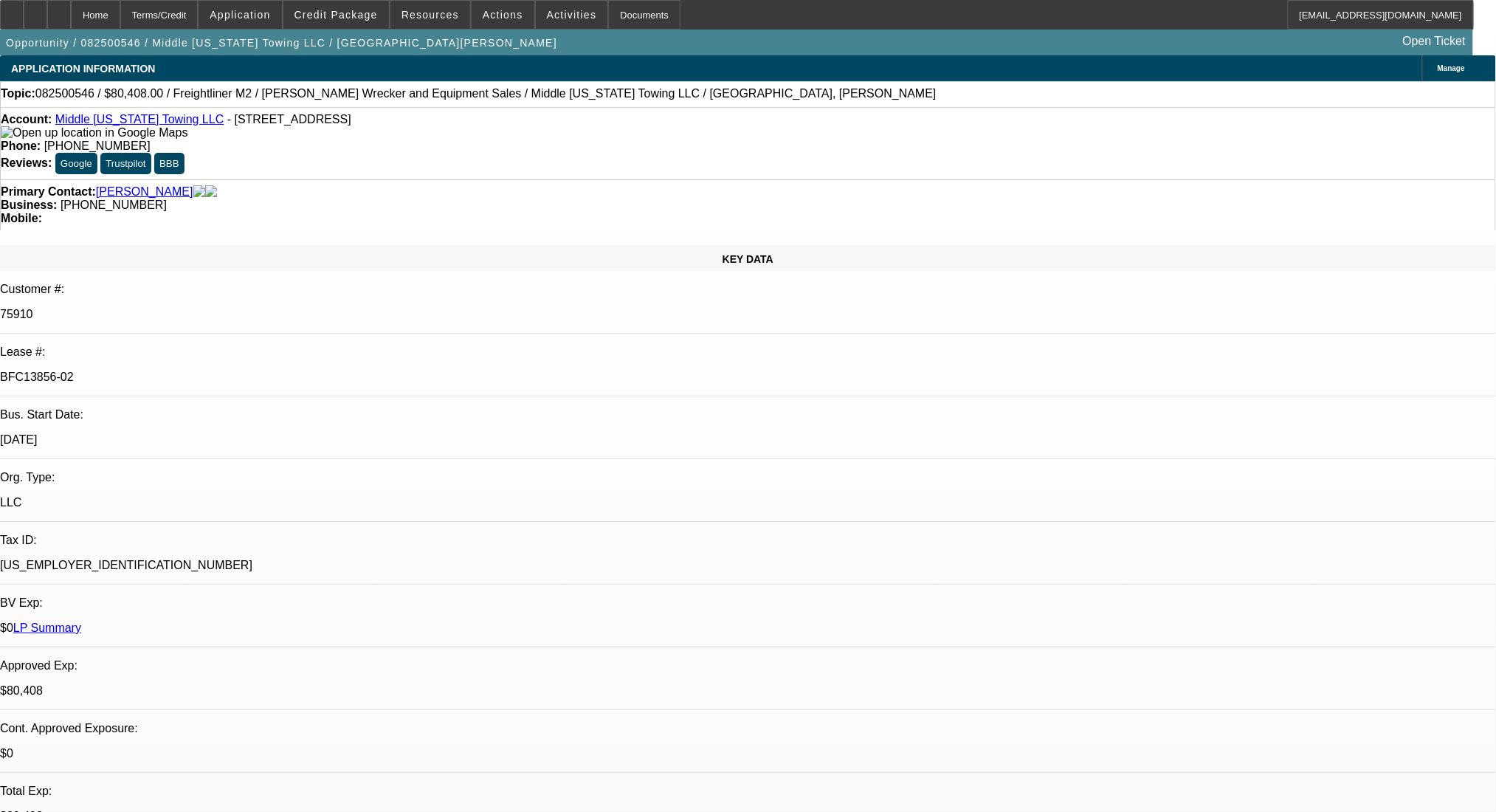
select select "0"
select select "6"
select select "0"
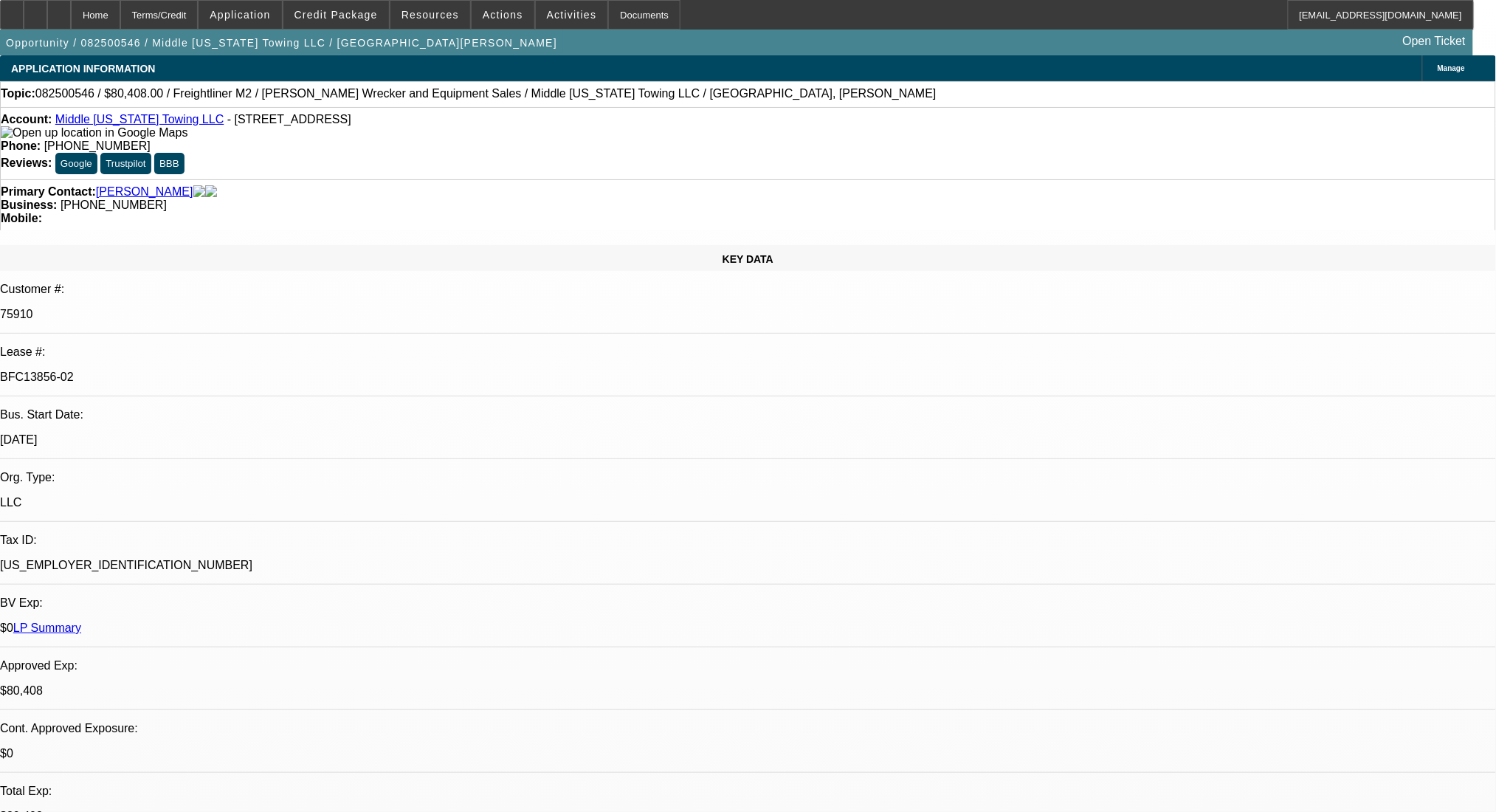
select select "0"
select select "2"
select select "0"
select select "6"
select select "0"
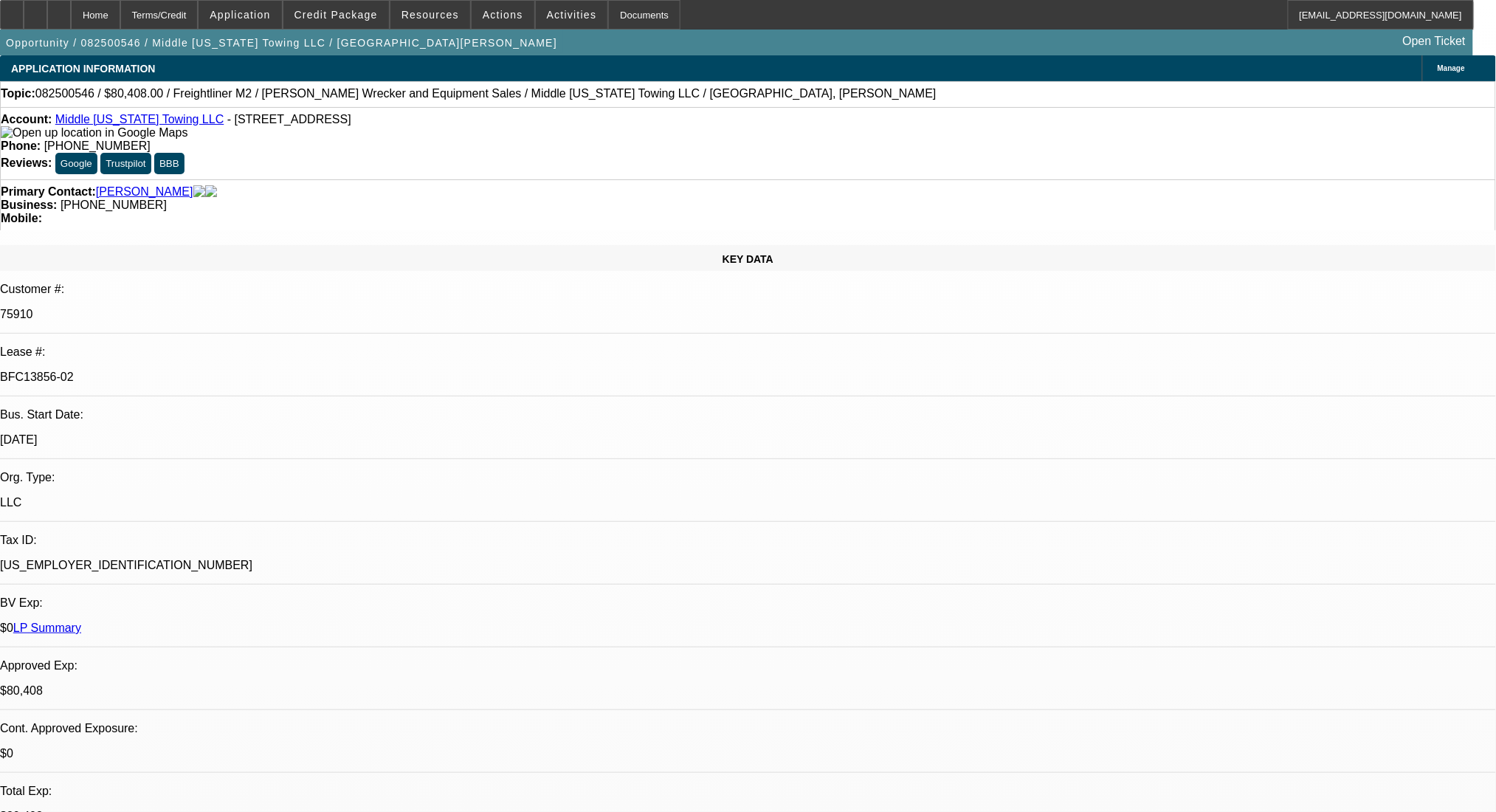
select select "0"
select select "2"
select select "0"
select select "6"
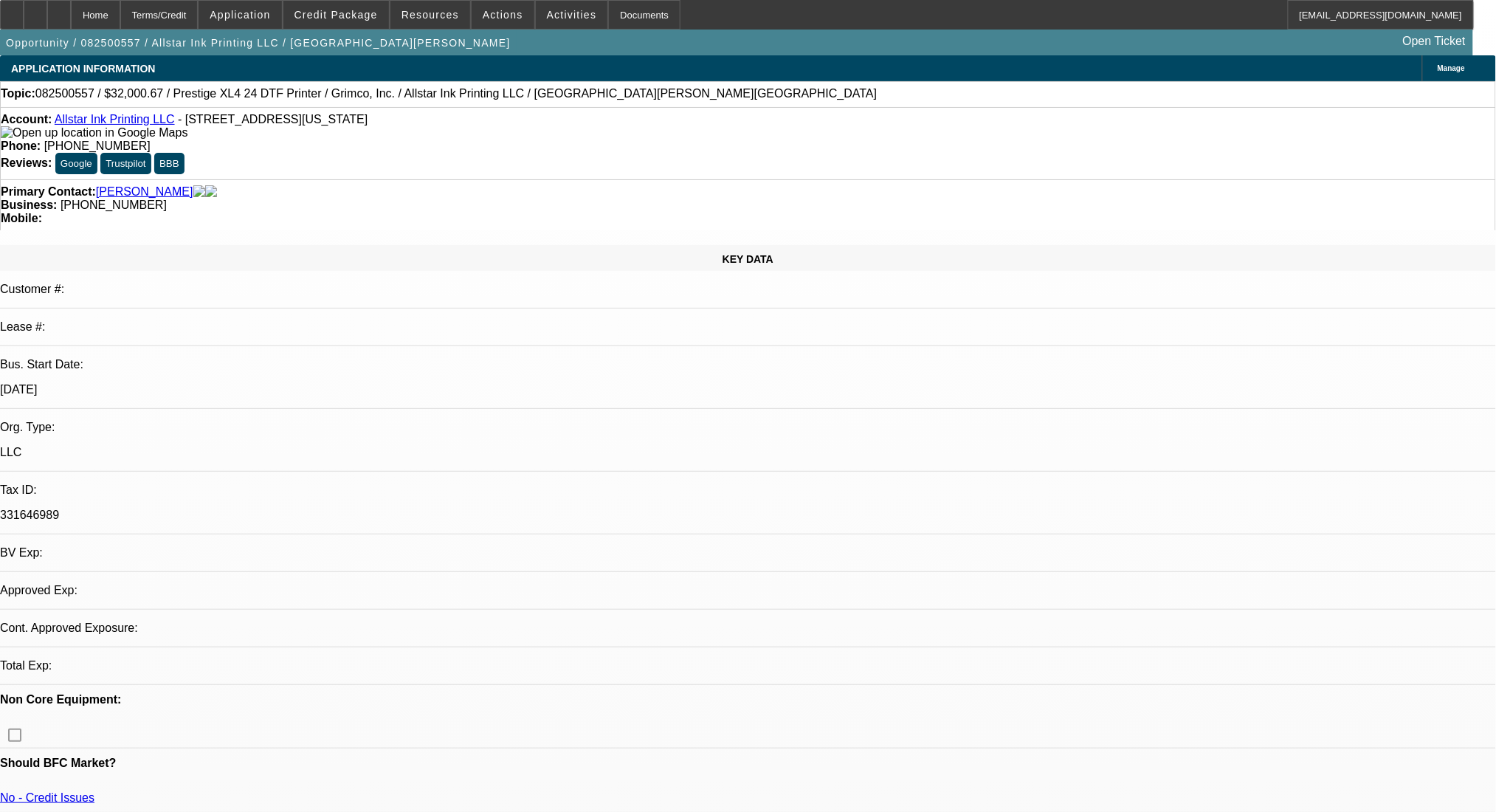
select select "0"
select select "0.1"
select select "4"
select select "0"
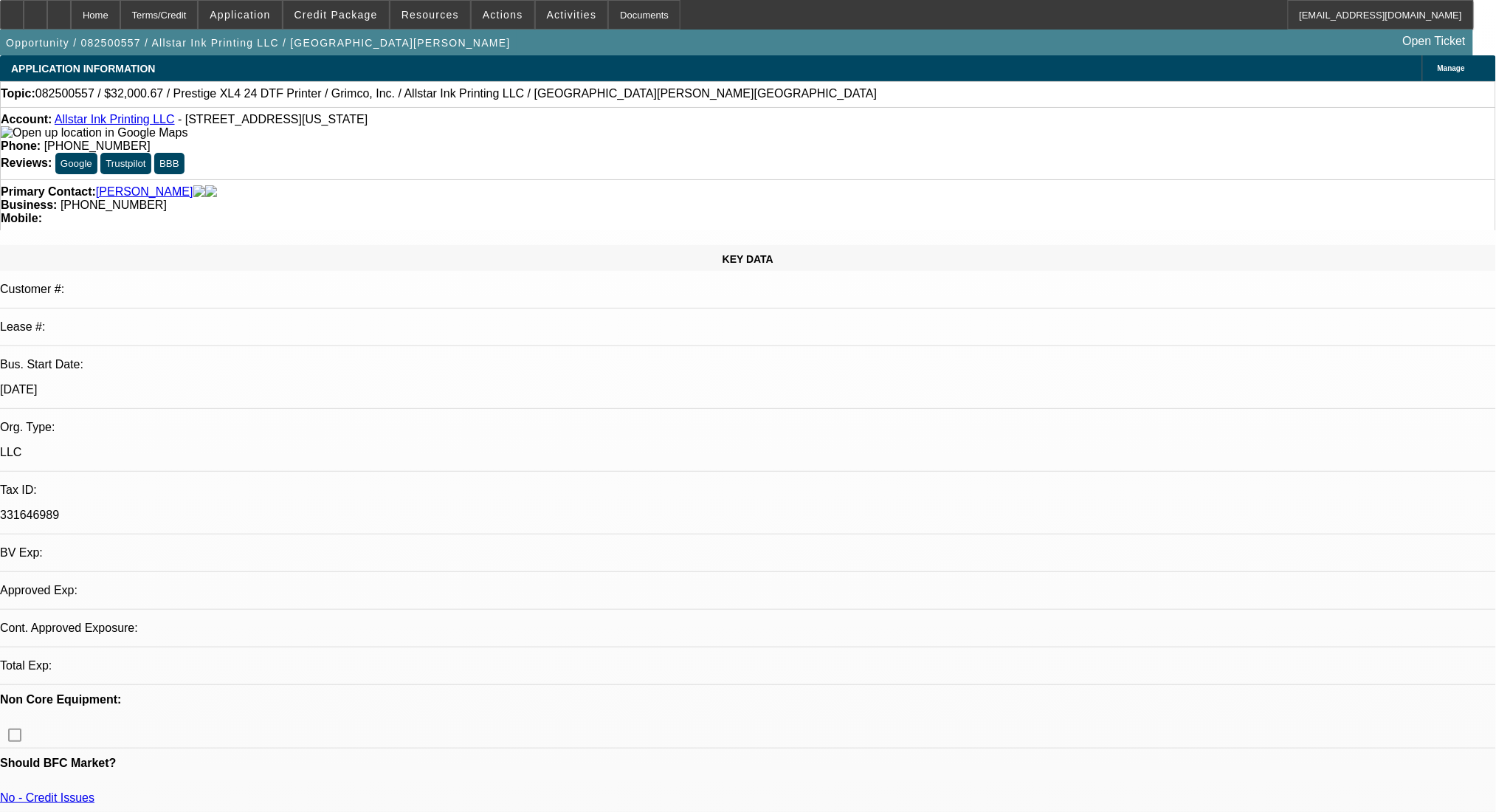
select select "2"
select select "0.1"
select select "4"
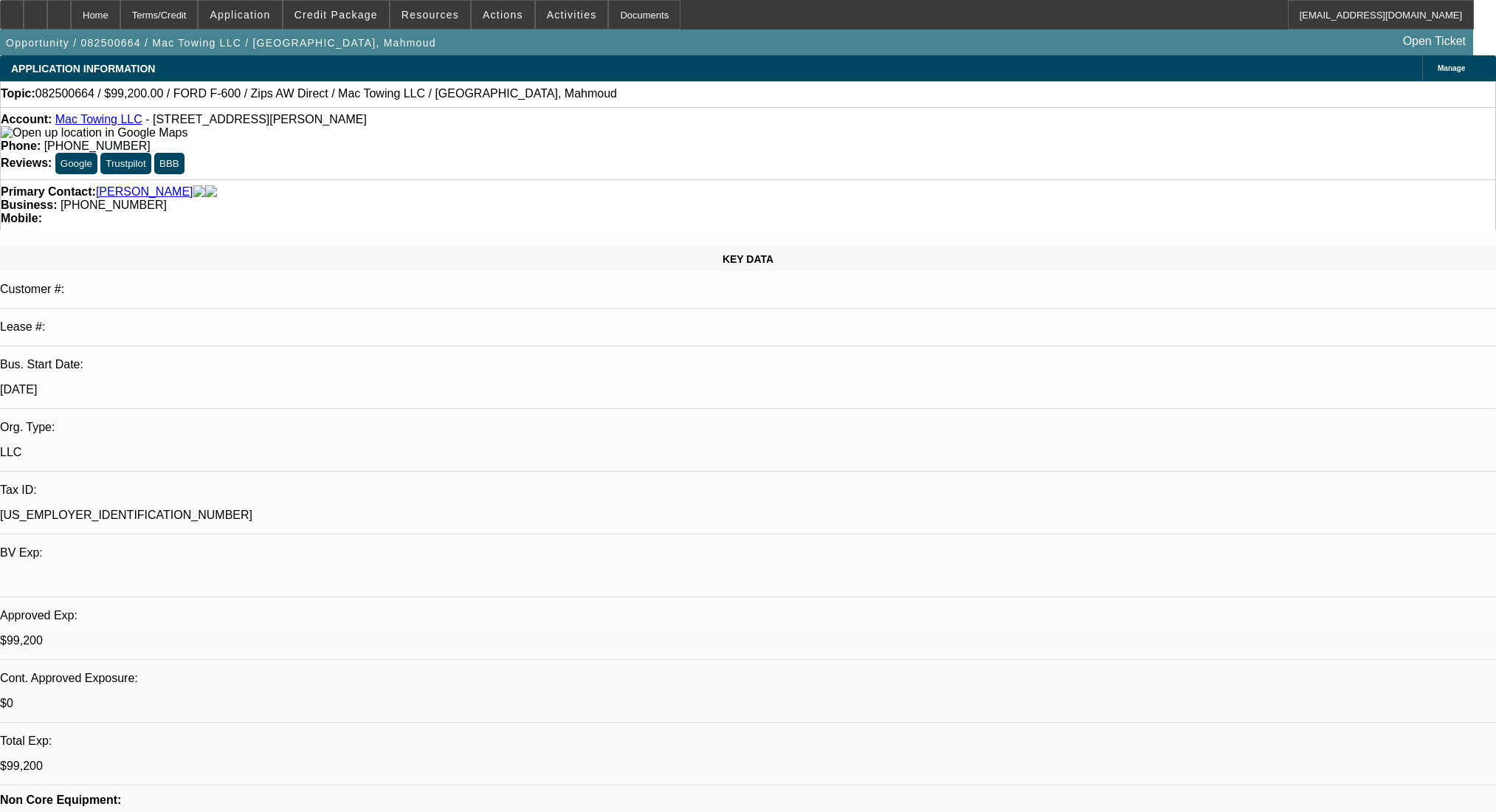
select select "0.2"
select select "2"
select select "0"
select select "6"
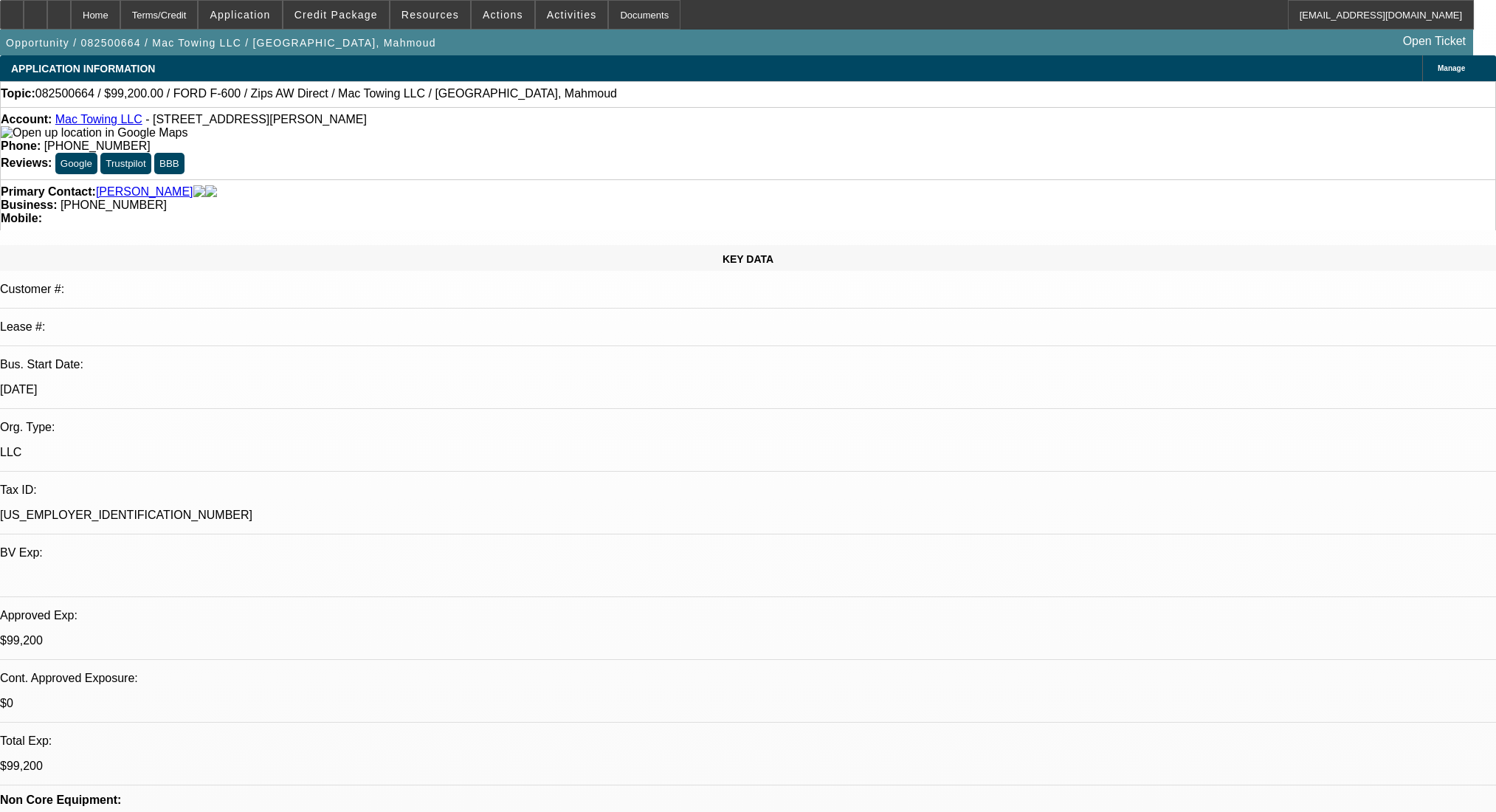
select select "0.2"
select select "2"
select select "0"
select select "6"
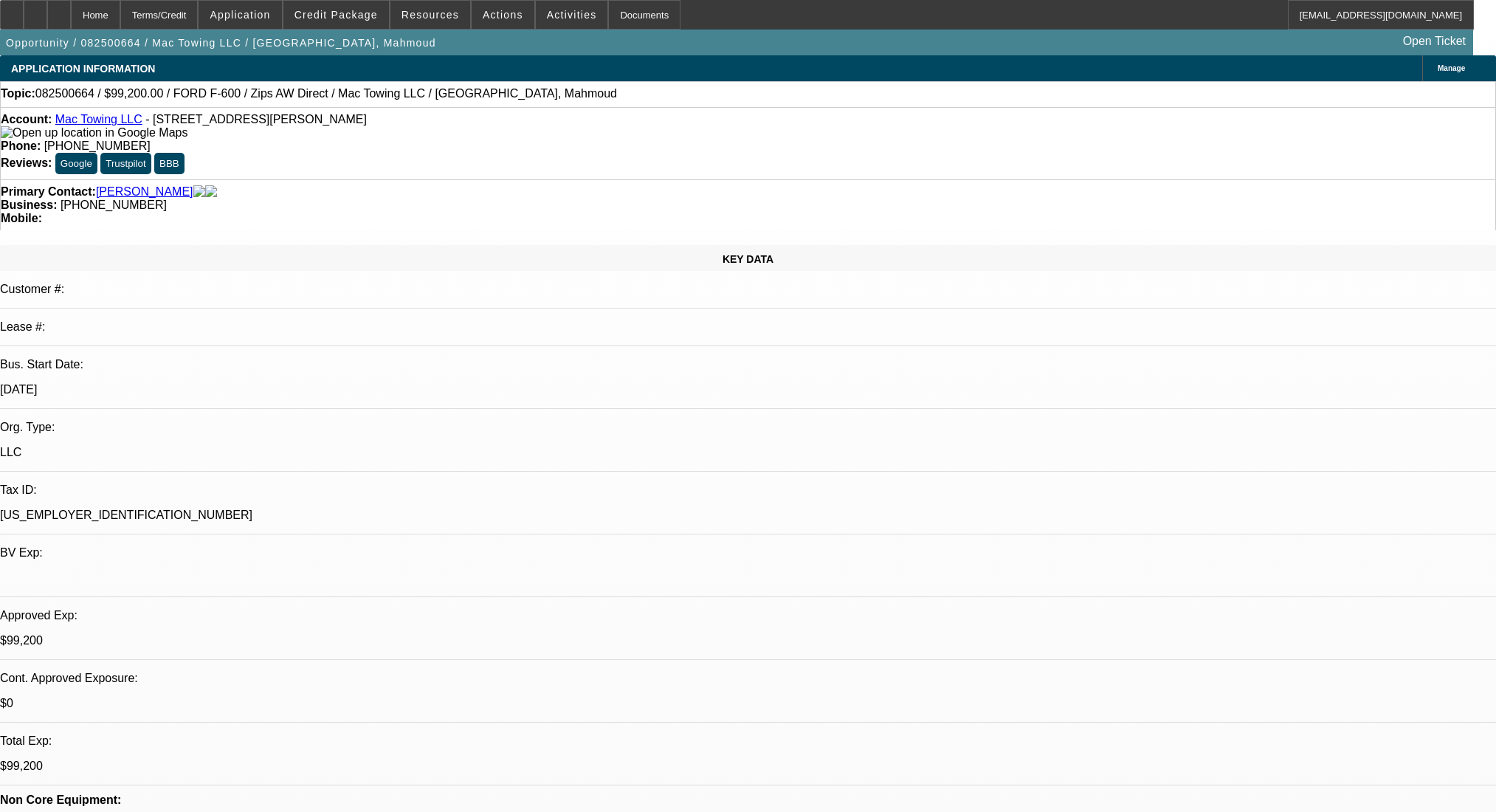
select select "0.2"
select select "2"
select select "0.1"
select select "4"
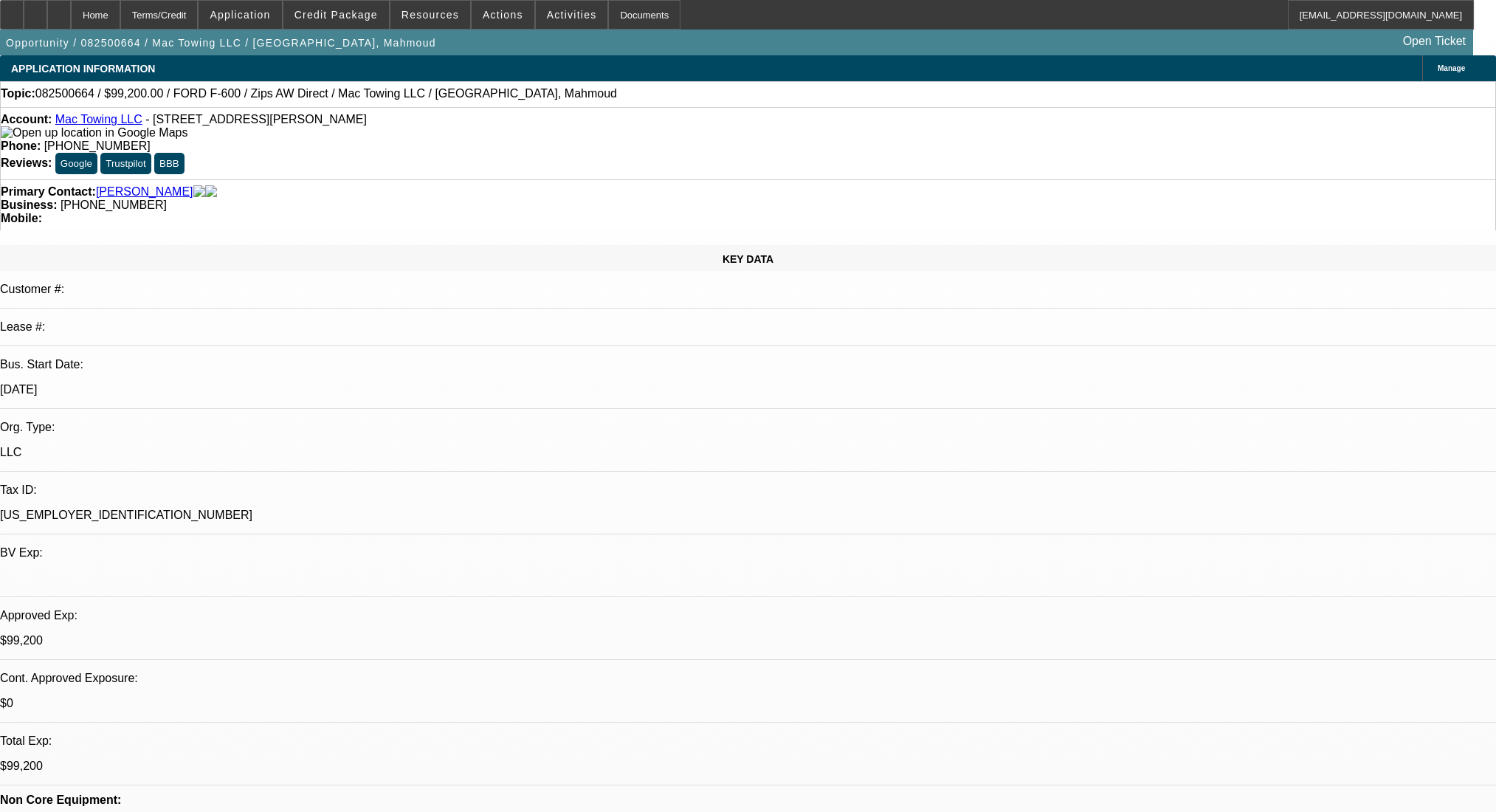
select select "0.2"
select select "2"
select select "0.1"
select select "4"
